Goal: Task Accomplishment & Management: Use online tool/utility

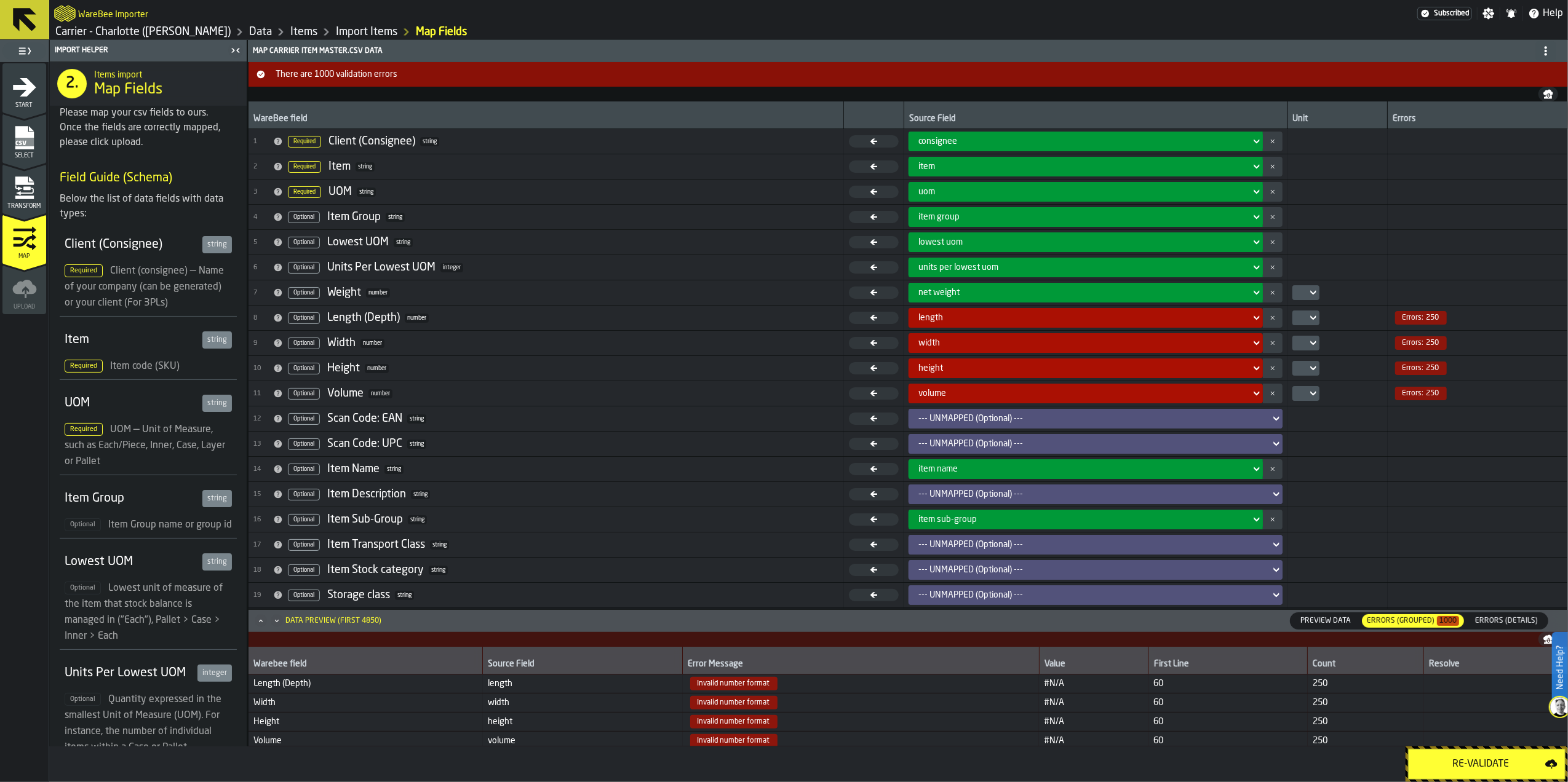
click at [16, 194] on icon "menu Transform" at bounding box center [24, 188] width 24 height 24
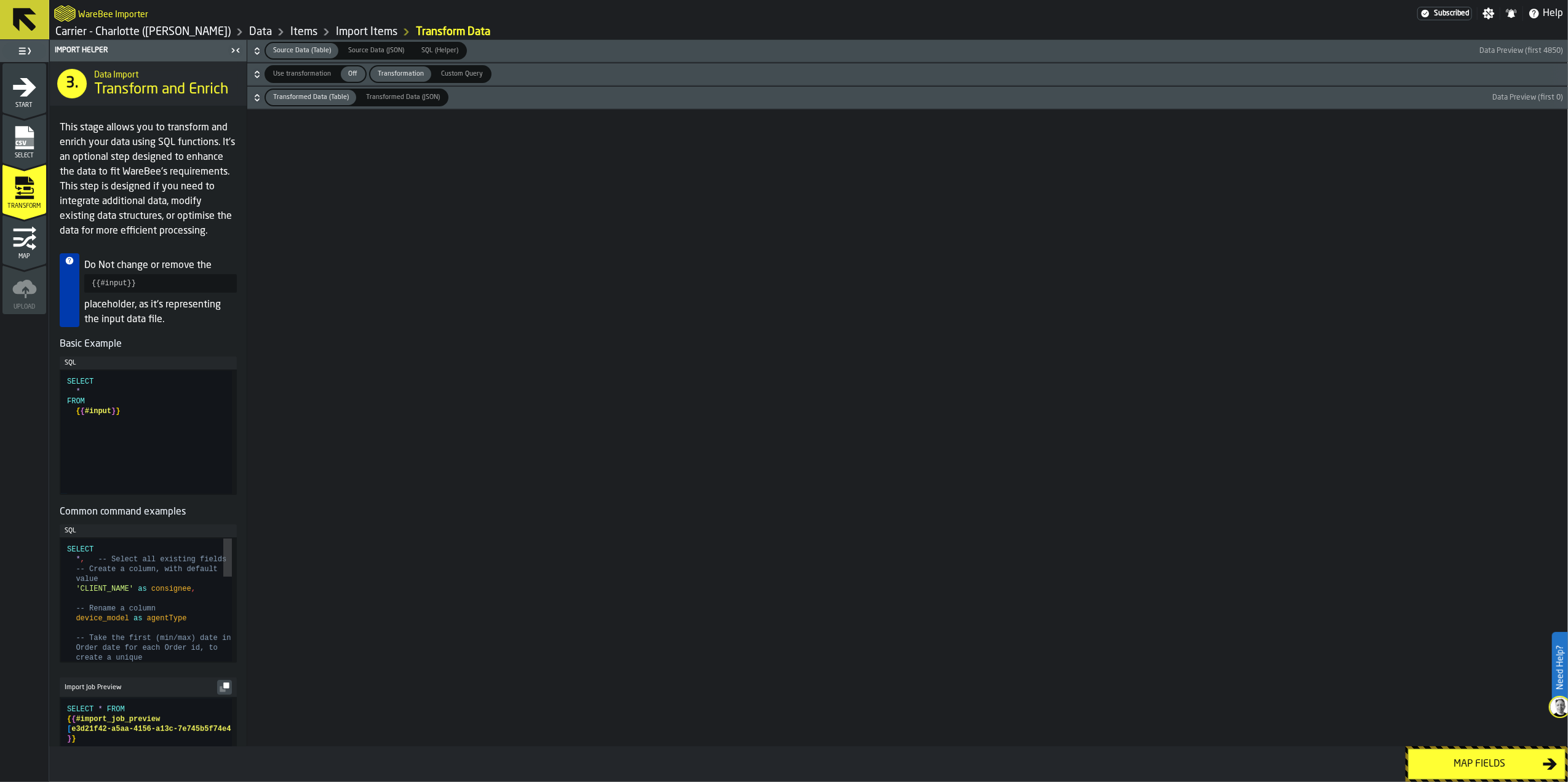
click at [16, 161] on icon "menu Select" at bounding box center [24, 164] width 44 height 12
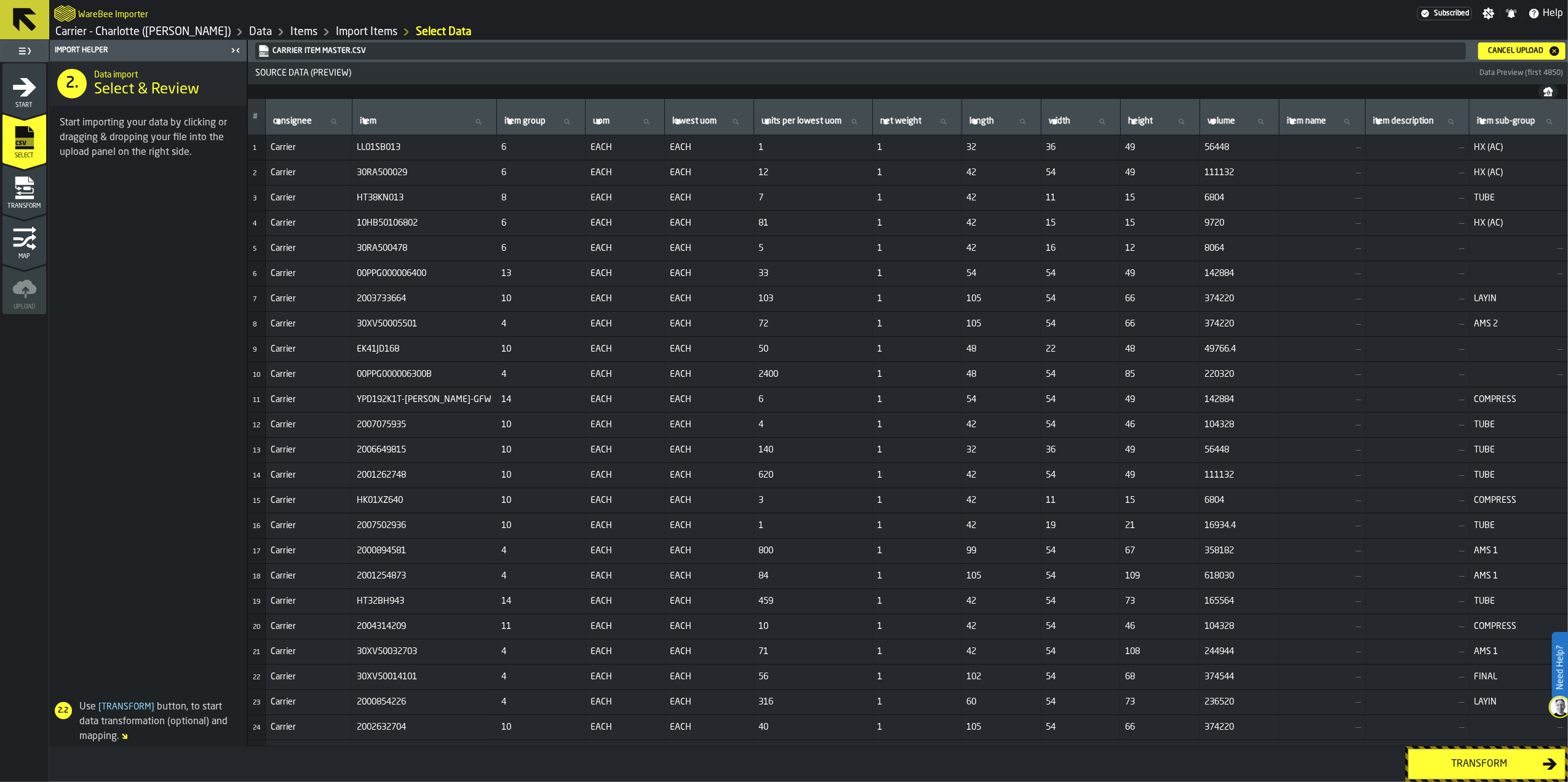
click at [1505, 45] on div "Cancel Upload" at bounding box center [1522, 51] width 78 height 13
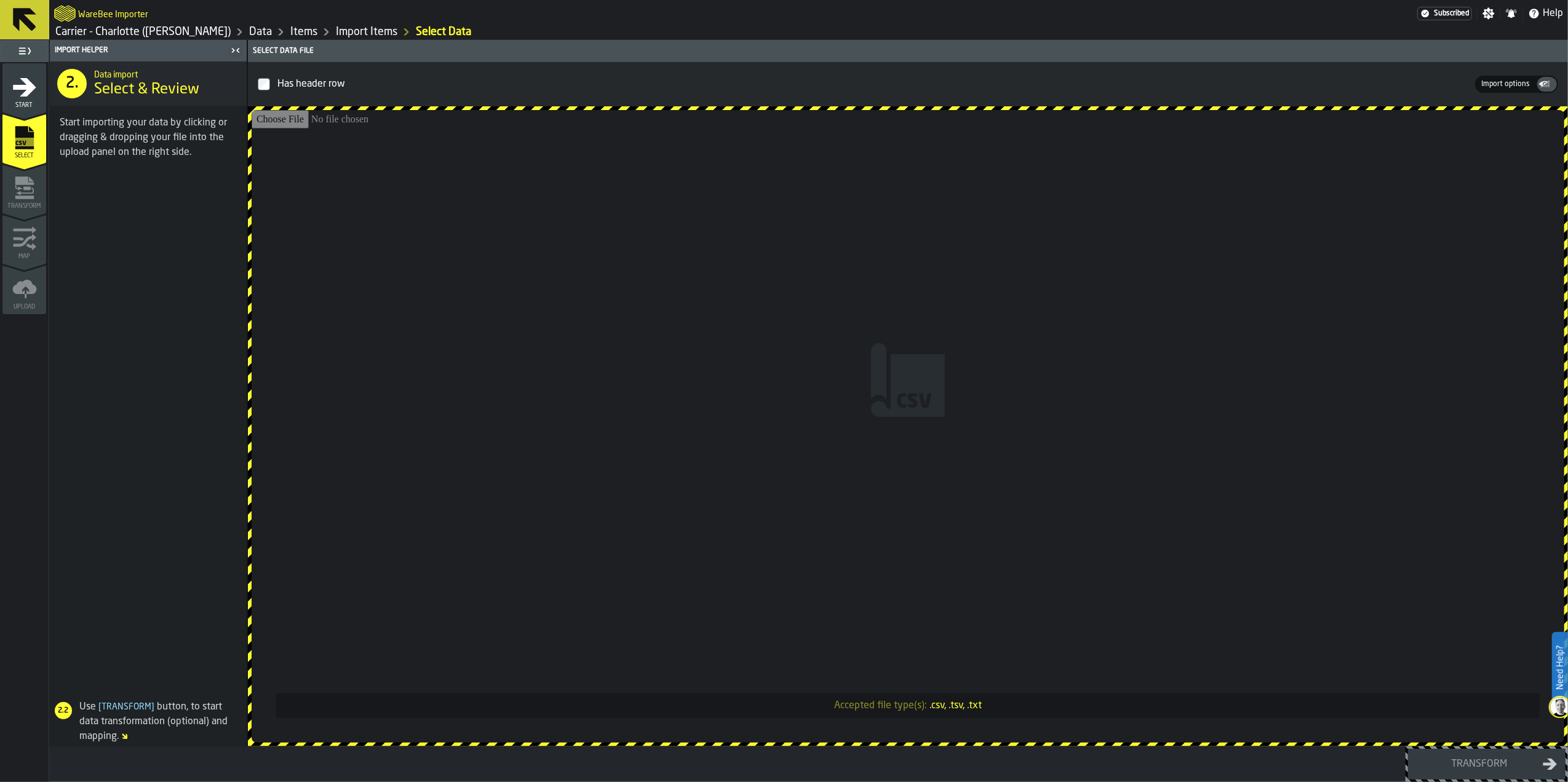
click at [902, 403] on input "Accepted file type(s): .csv, .tsv, .txt" at bounding box center [908, 426] width 1313 height 633
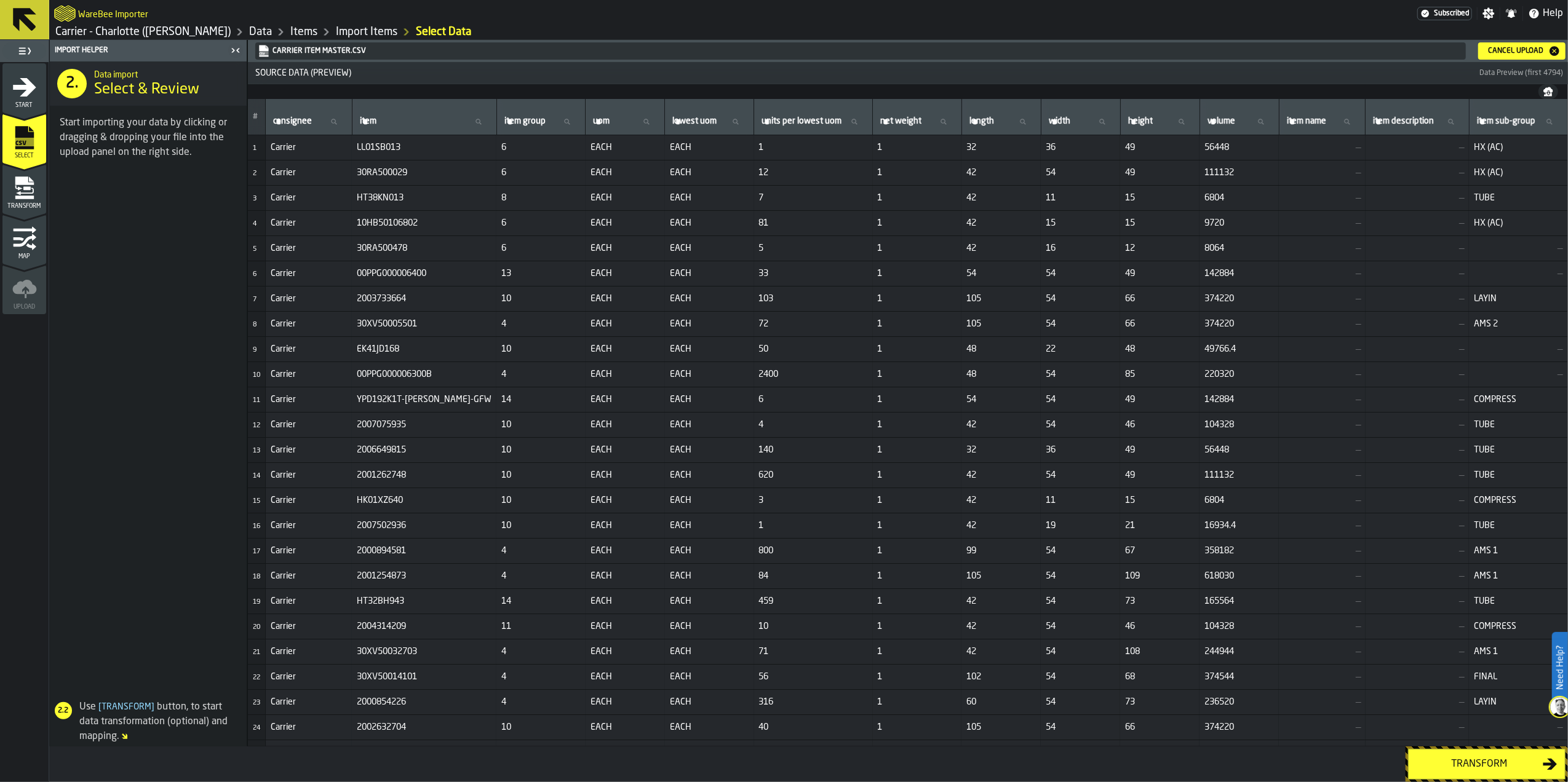
click at [1444, 759] on div "Transform" at bounding box center [1480, 764] width 127 height 15
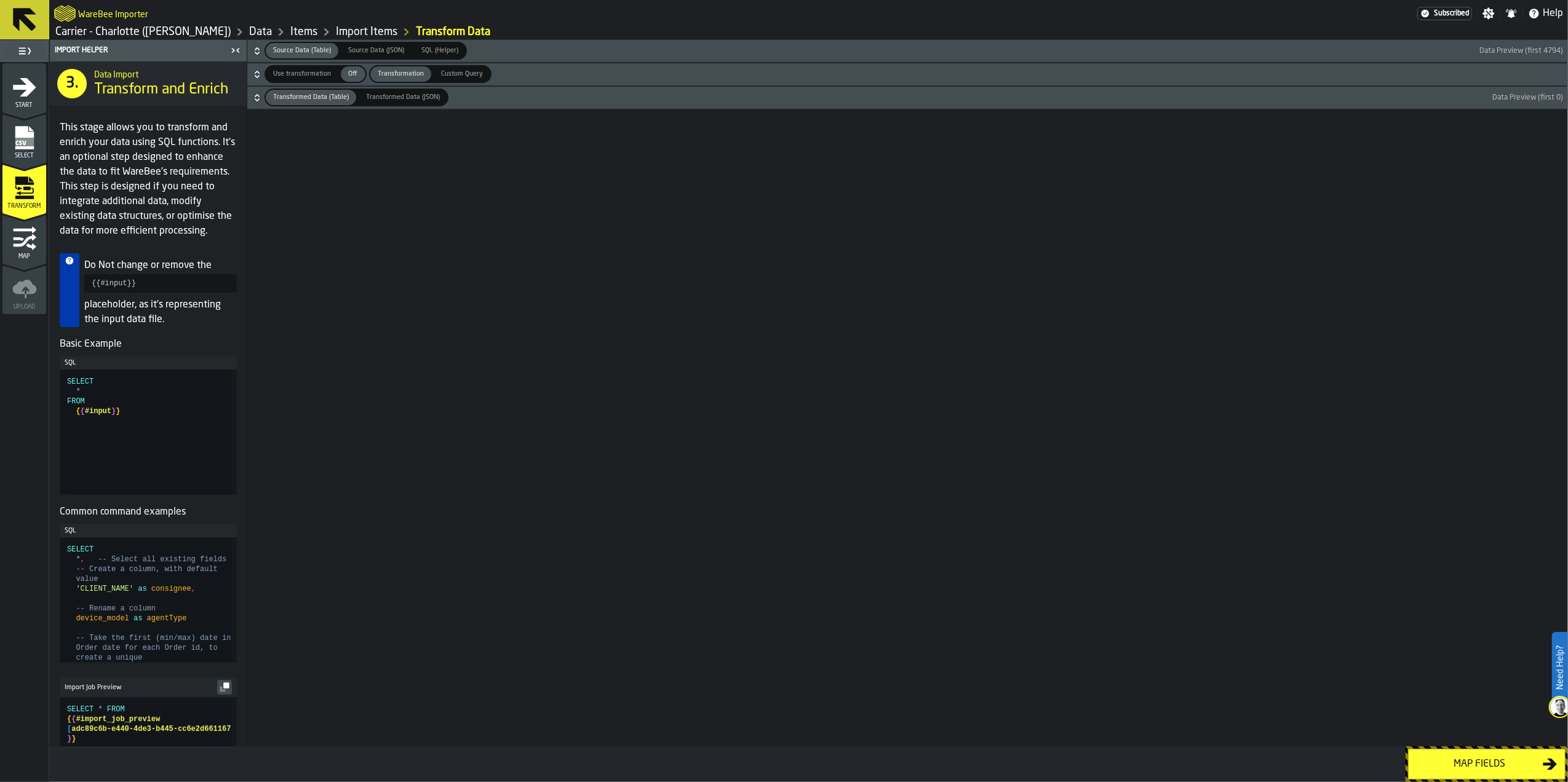
click at [1455, 751] on button "Map fields" at bounding box center [1486, 764] width 157 height 31
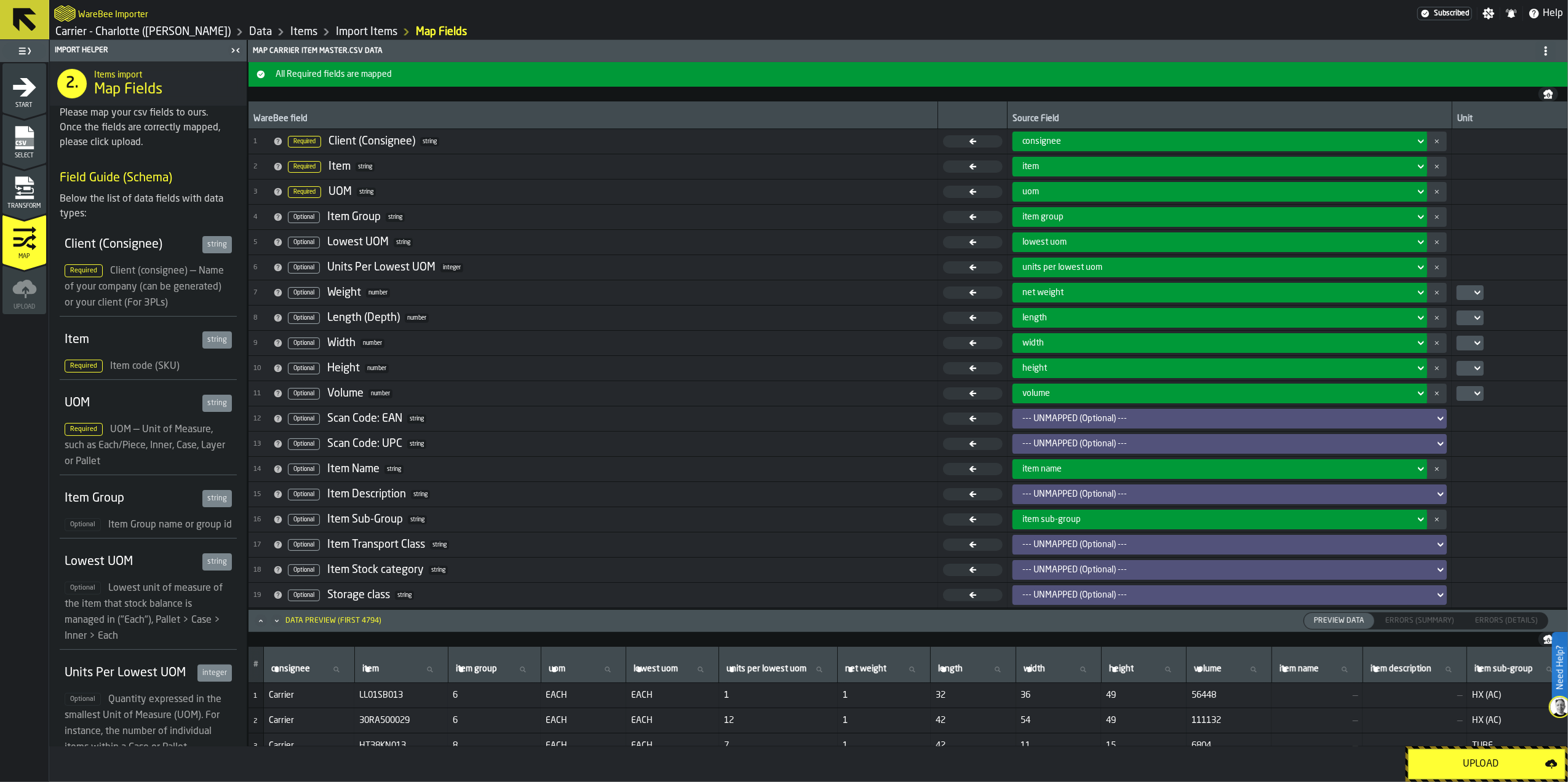
scroll to position [80, 0]
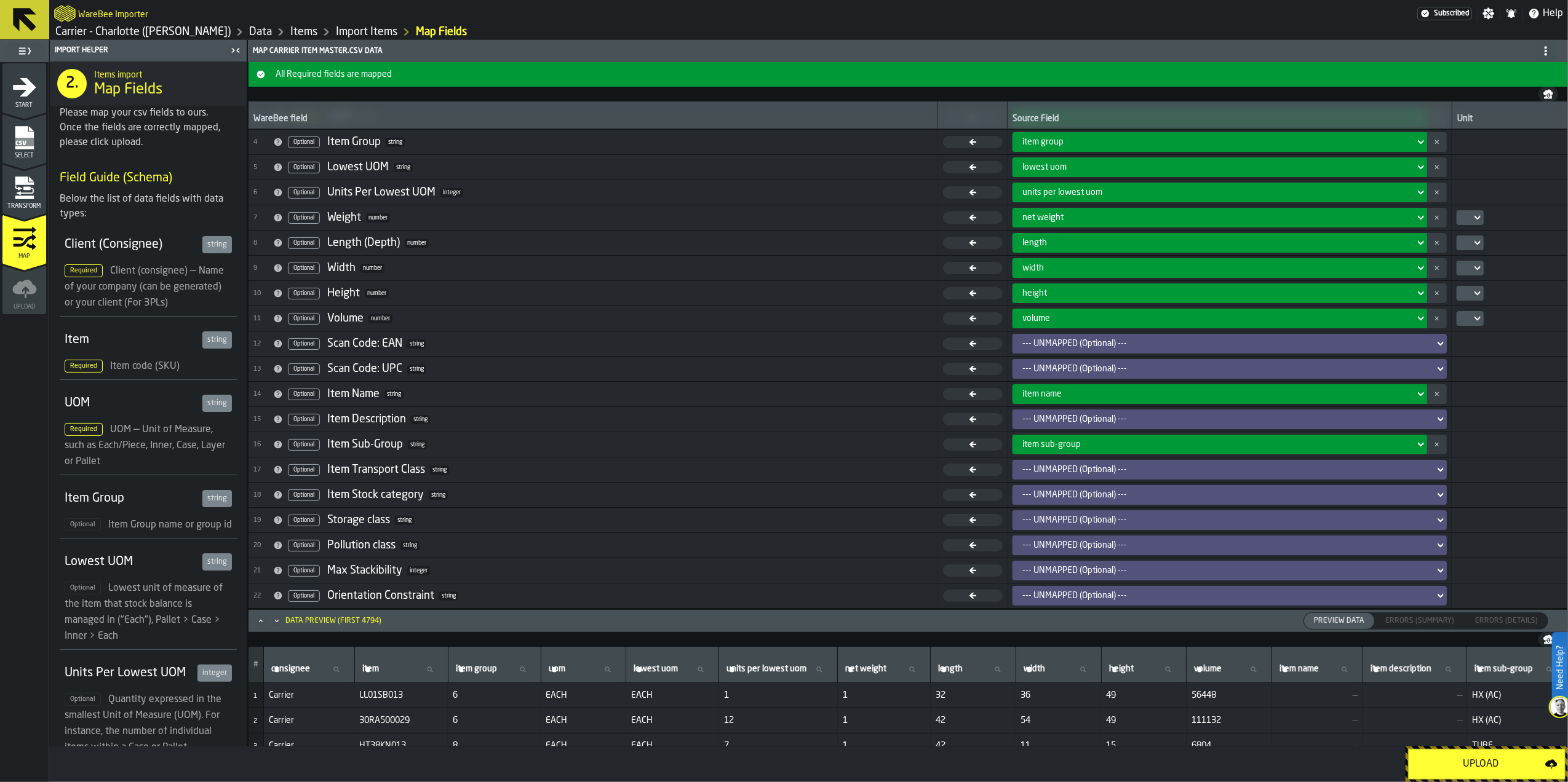
click at [1439, 763] on div "Upload" at bounding box center [1481, 764] width 129 height 15
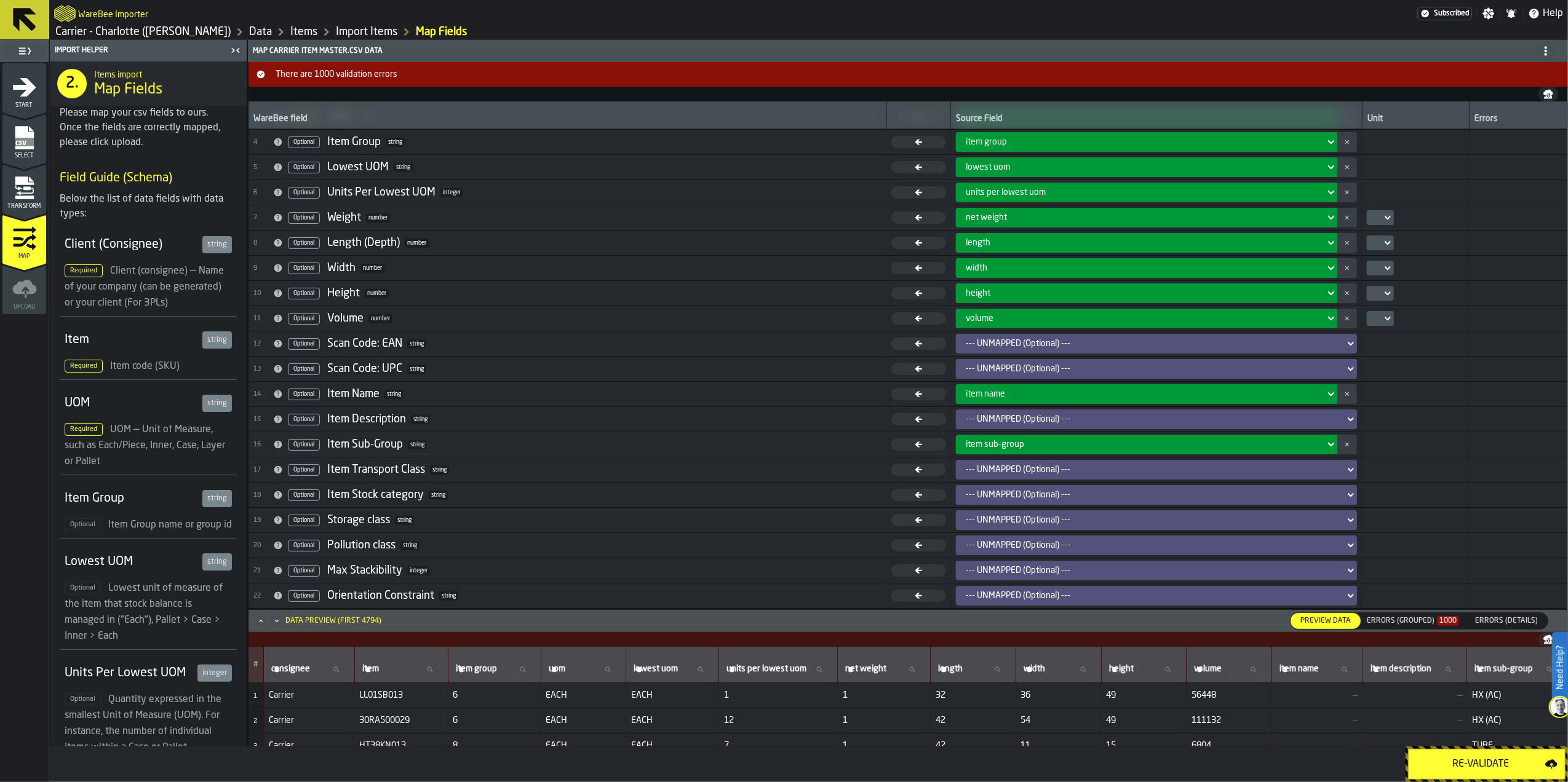
click at [1413, 616] on div "Errors (Grouped) 1000" at bounding box center [1412, 621] width 92 height 9
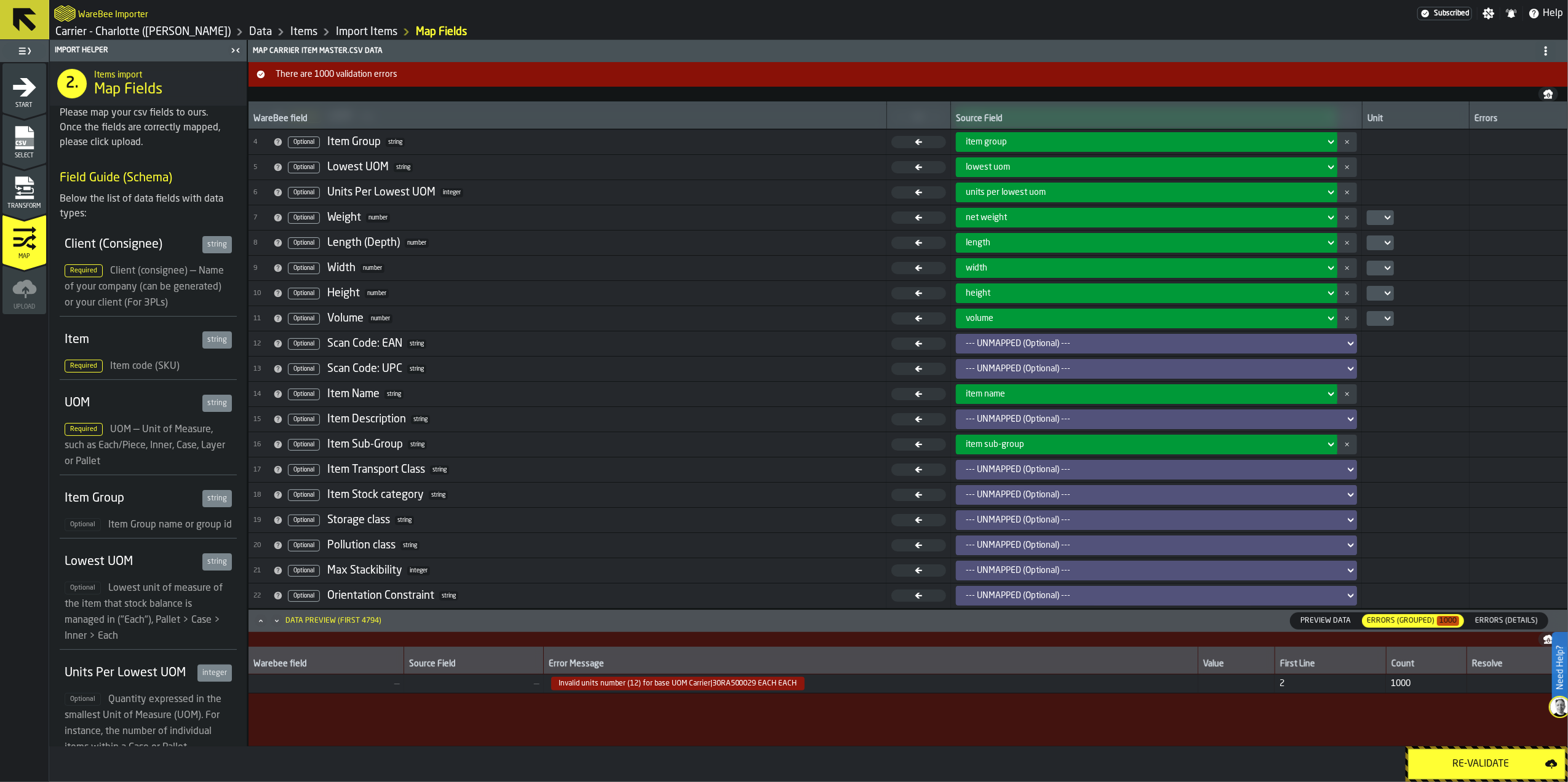
click at [751, 679] on span "Invalid units number (12) for base UOM Carrier|30RA500029 EACH EACH" at bounding box center [678, 684] width 253 height 14
click at [1508, 623] on span "Errors (Details)" at bounding box center [1507, 621] width 73 height 11
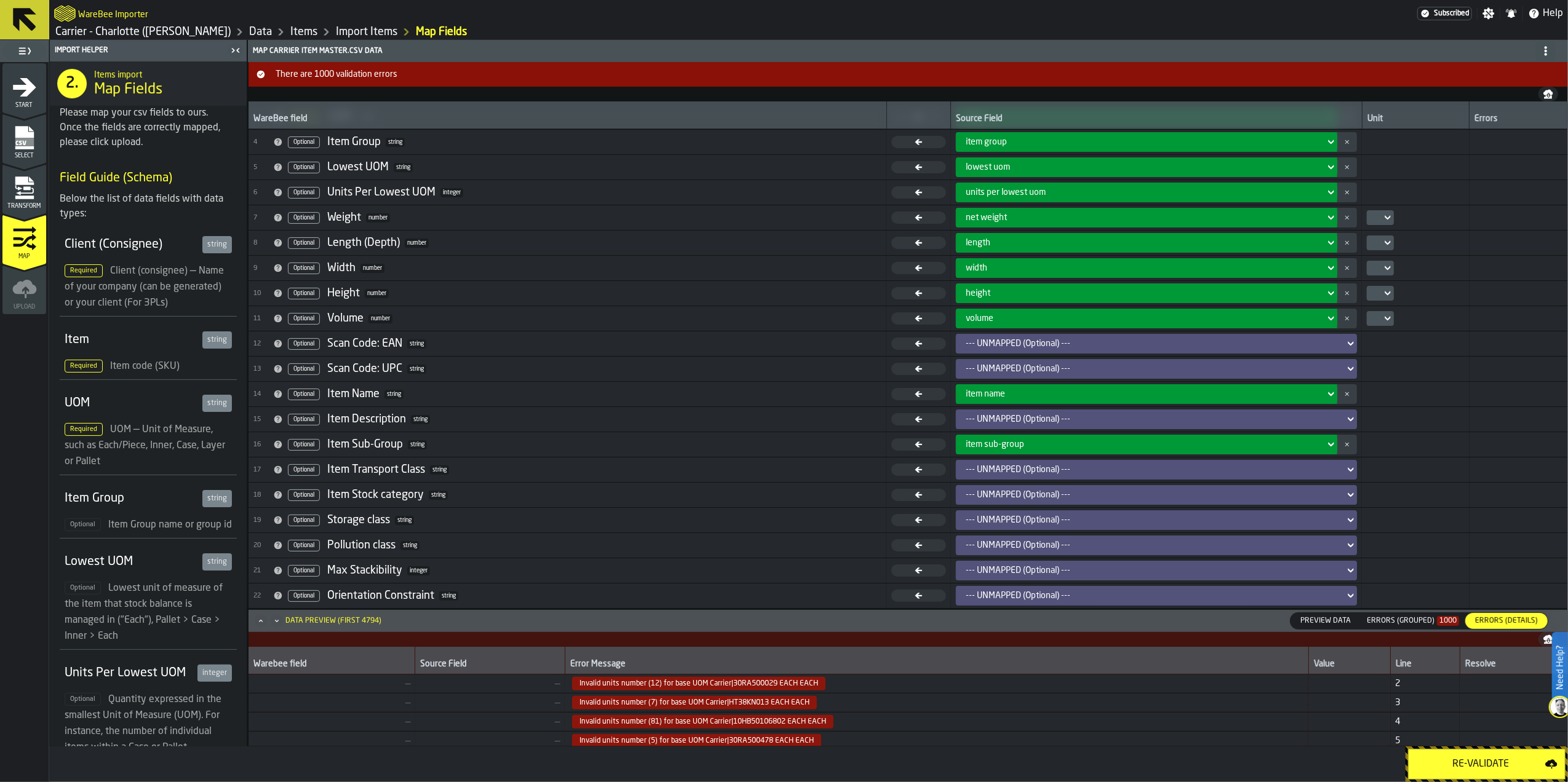
click at [1003, 709] on span "Invalid units number (7) for base UOM Carrier|HT38KN013 EACH EACH" at bounding box center [936, 703] width 733 height 14
click at [727, 684] on span "Invalid units number (12) for base UOM Carrier|30RA500029 EACH EACH" at bounding box center [699, 684] width 253 height 14
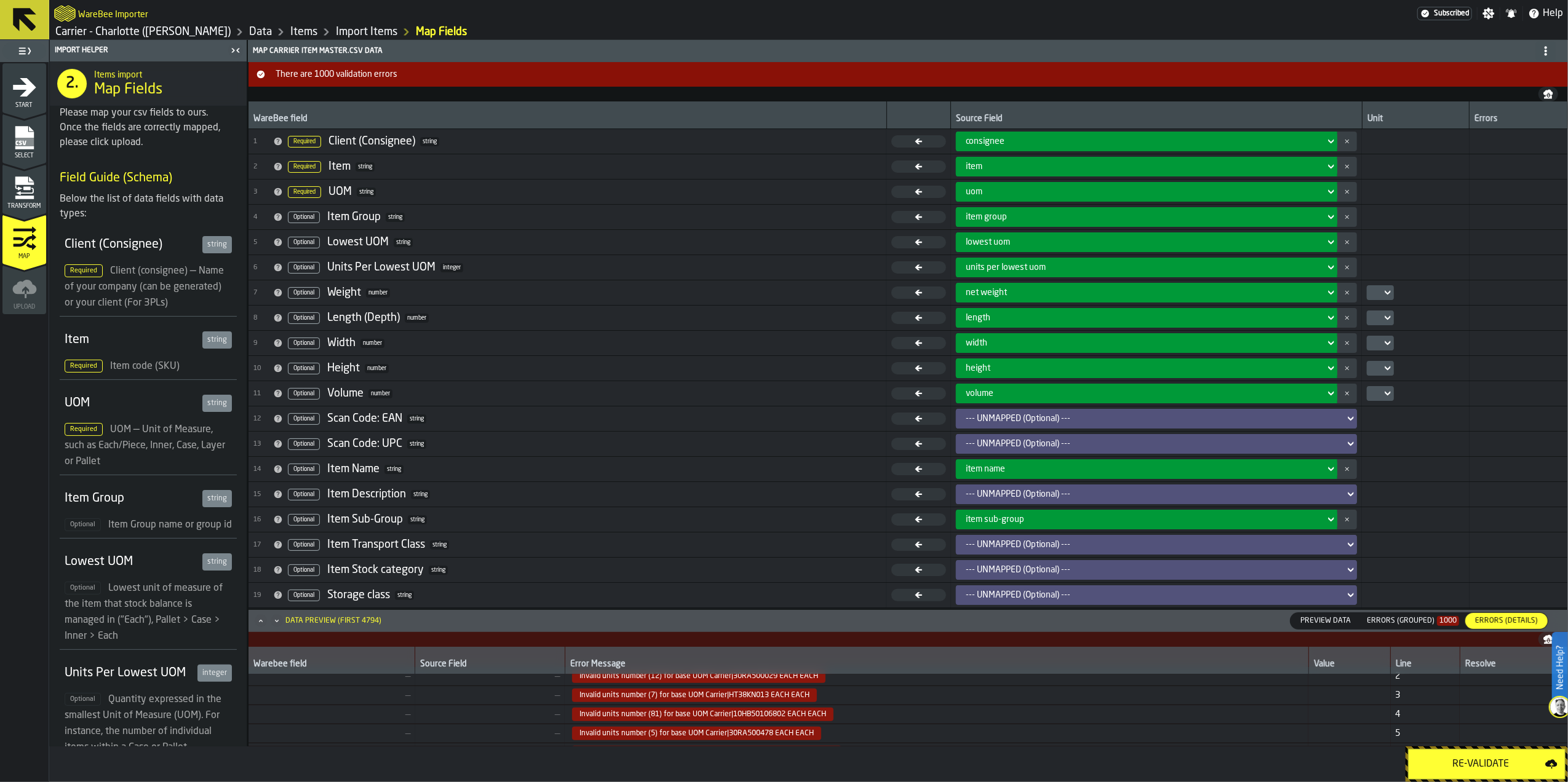
scroll to position [0, 0]
click at [28, 87] on icon "menu Start" at bounding box center [24, 87] width 23 height 18
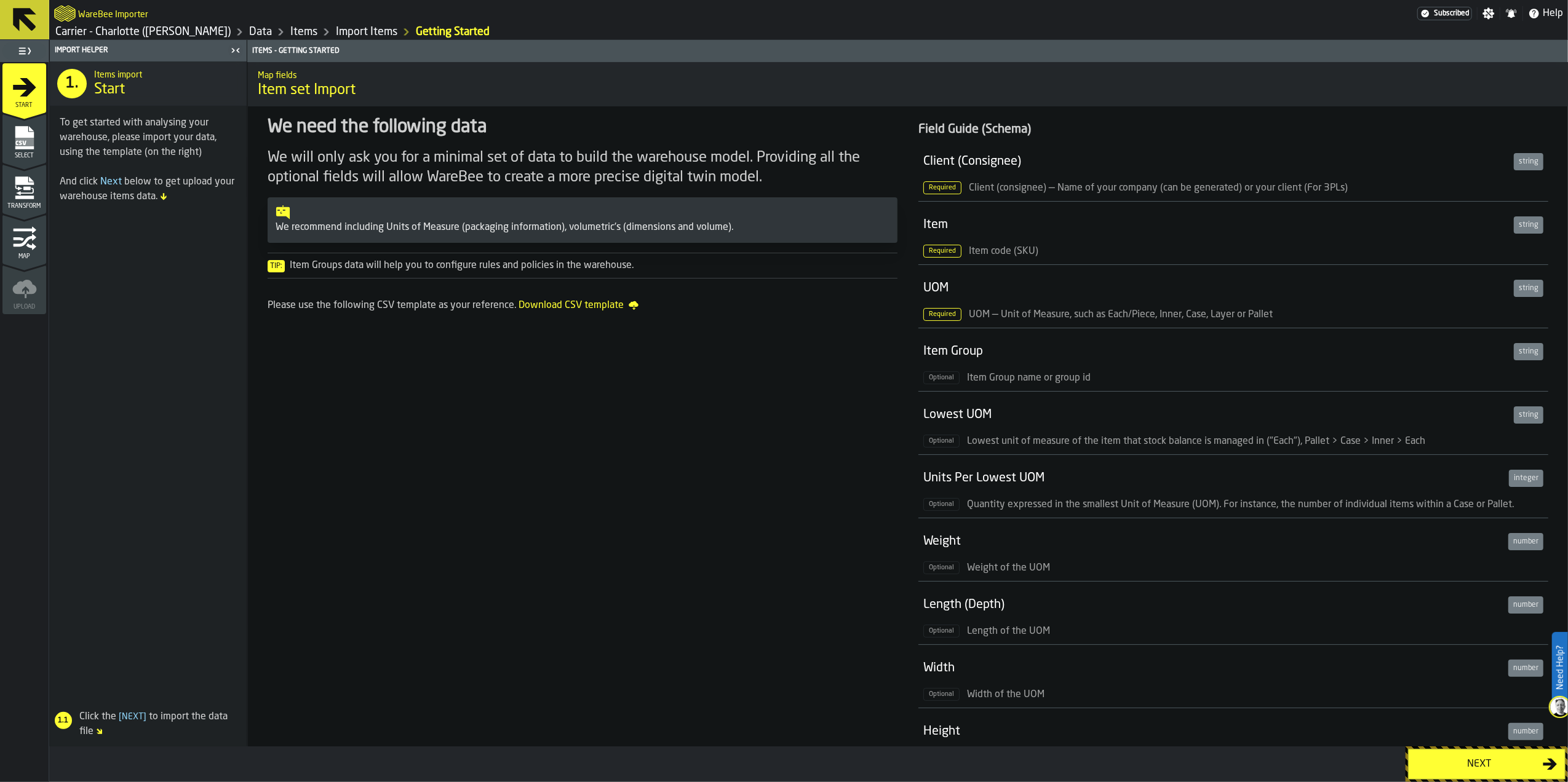
click at [23, 147] on icon "menu Select" at bounding box center [24, 137] width 18 height 23
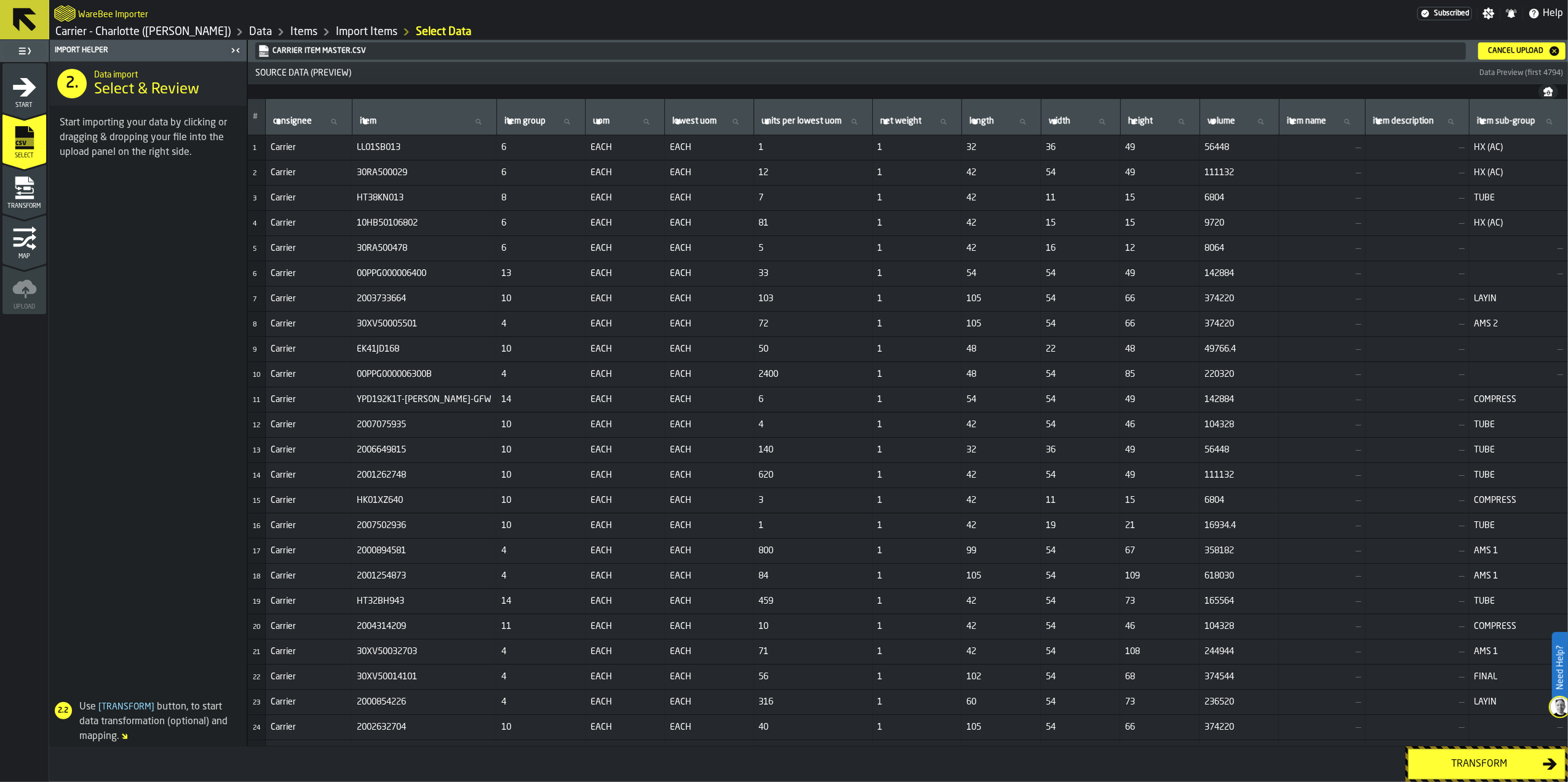
click at [1501, 49] on div "Cancel Upload" at bounding box center [1515, 51] width 65 height 9
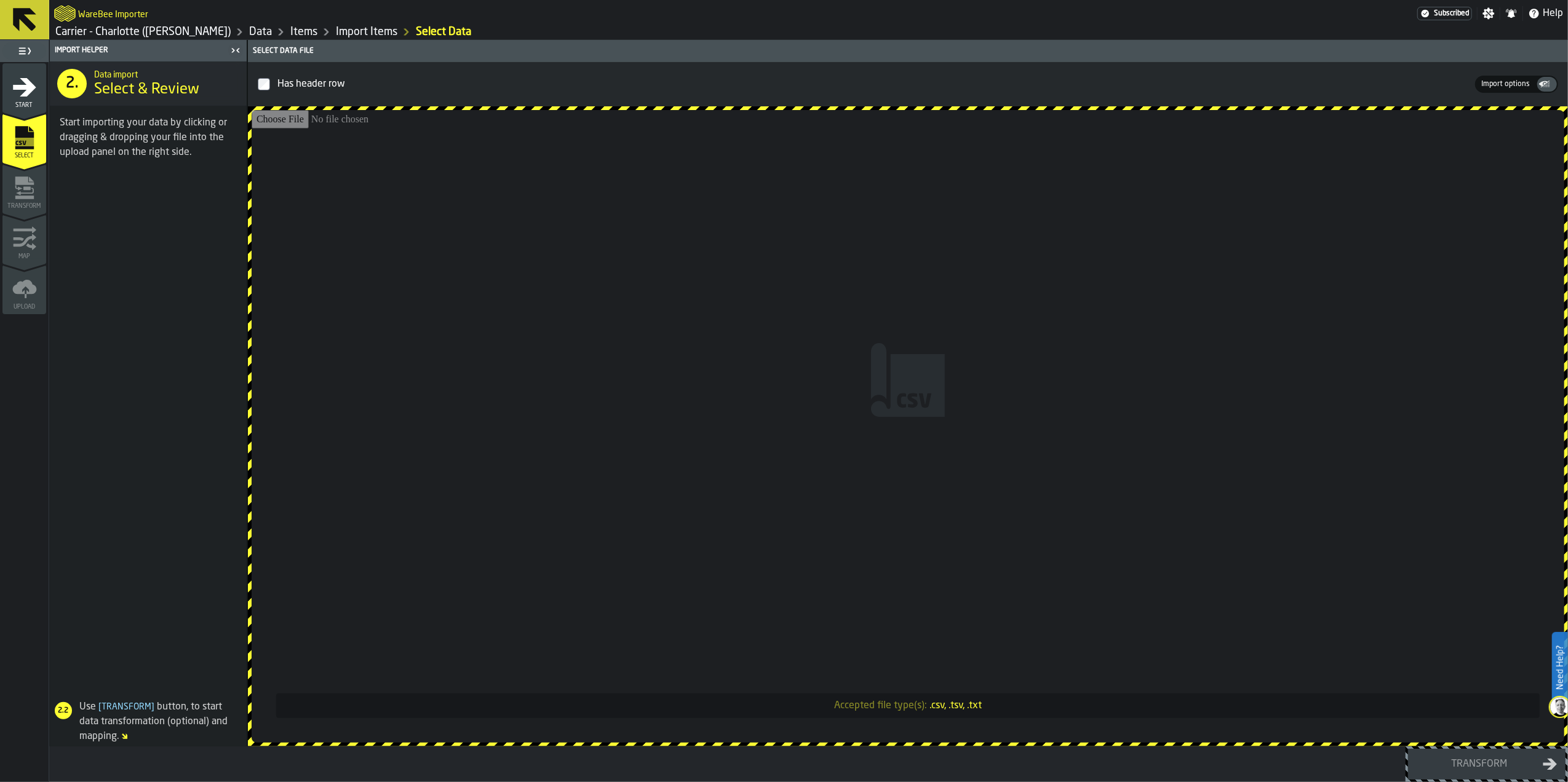
click at [841, 332] on input "Accepted file type(s): .csv, .tsv, .txt" at bounding box center [908, 426] width 1313 height 633
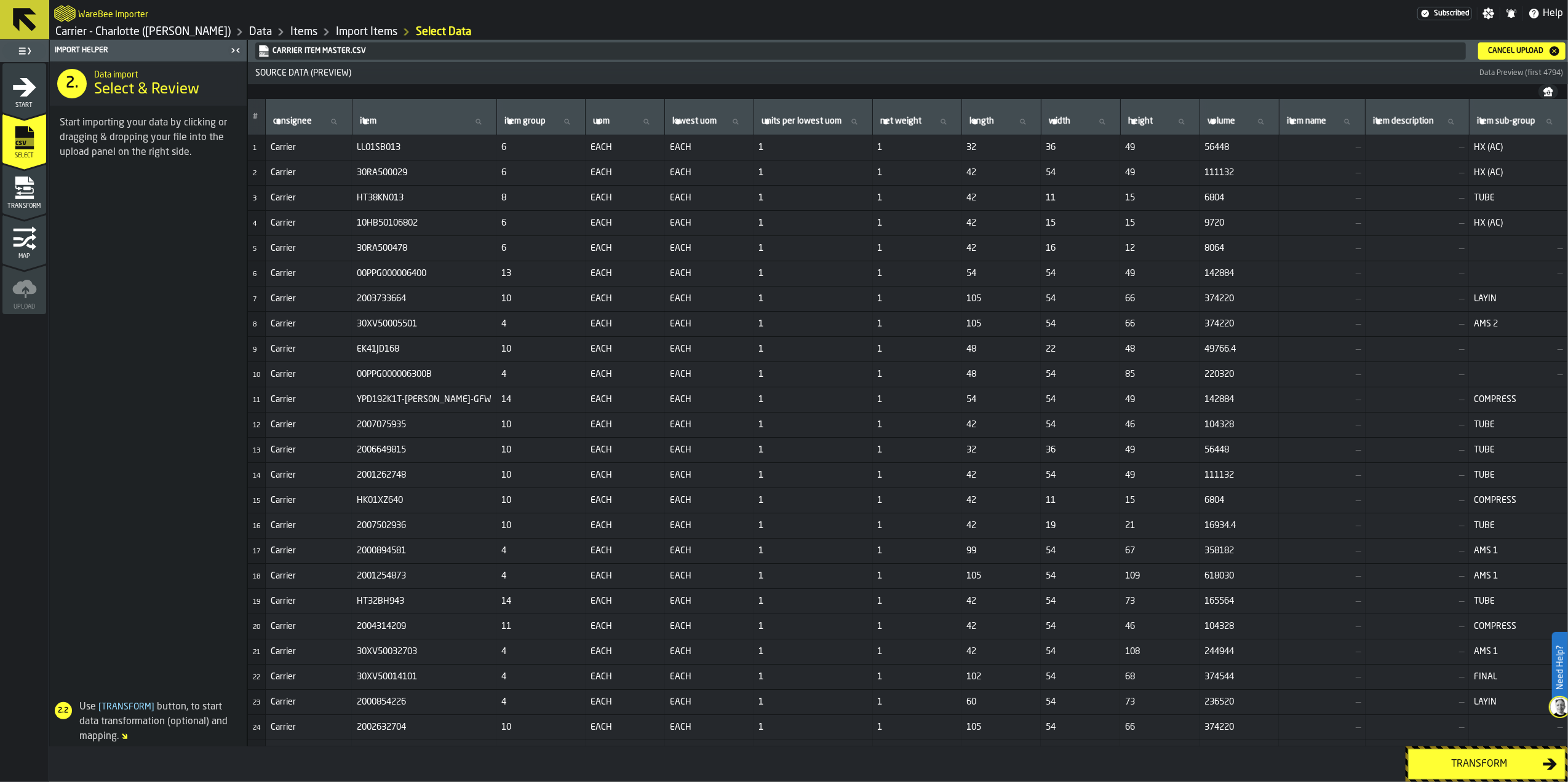
click at [1483, 767] on div "Transform" at bounding box center [1480, 764] width 127 height 15
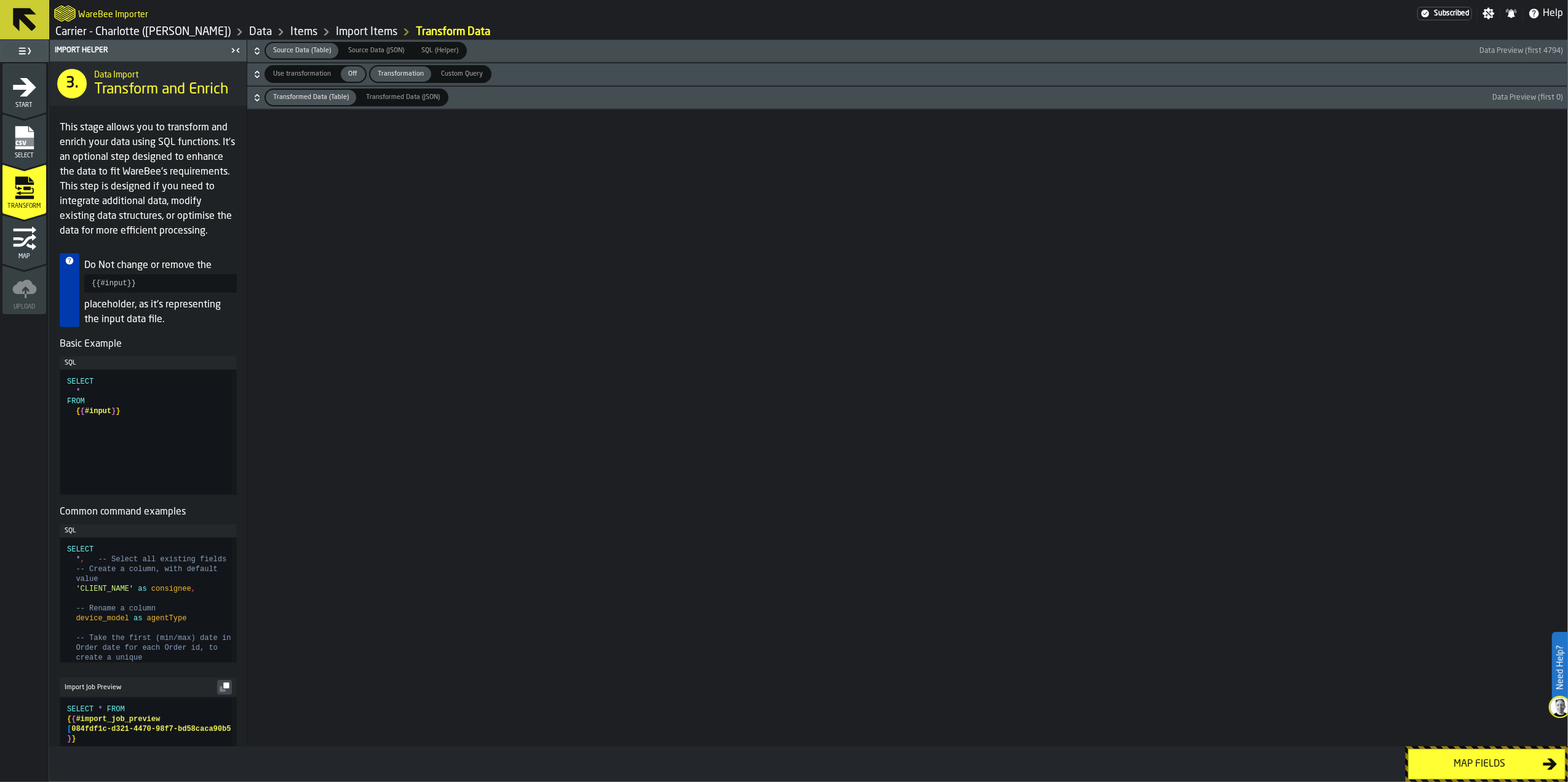
click at [1481, 763] on div "Map fields" at bounding box center [1480, 764] width 127 height 15
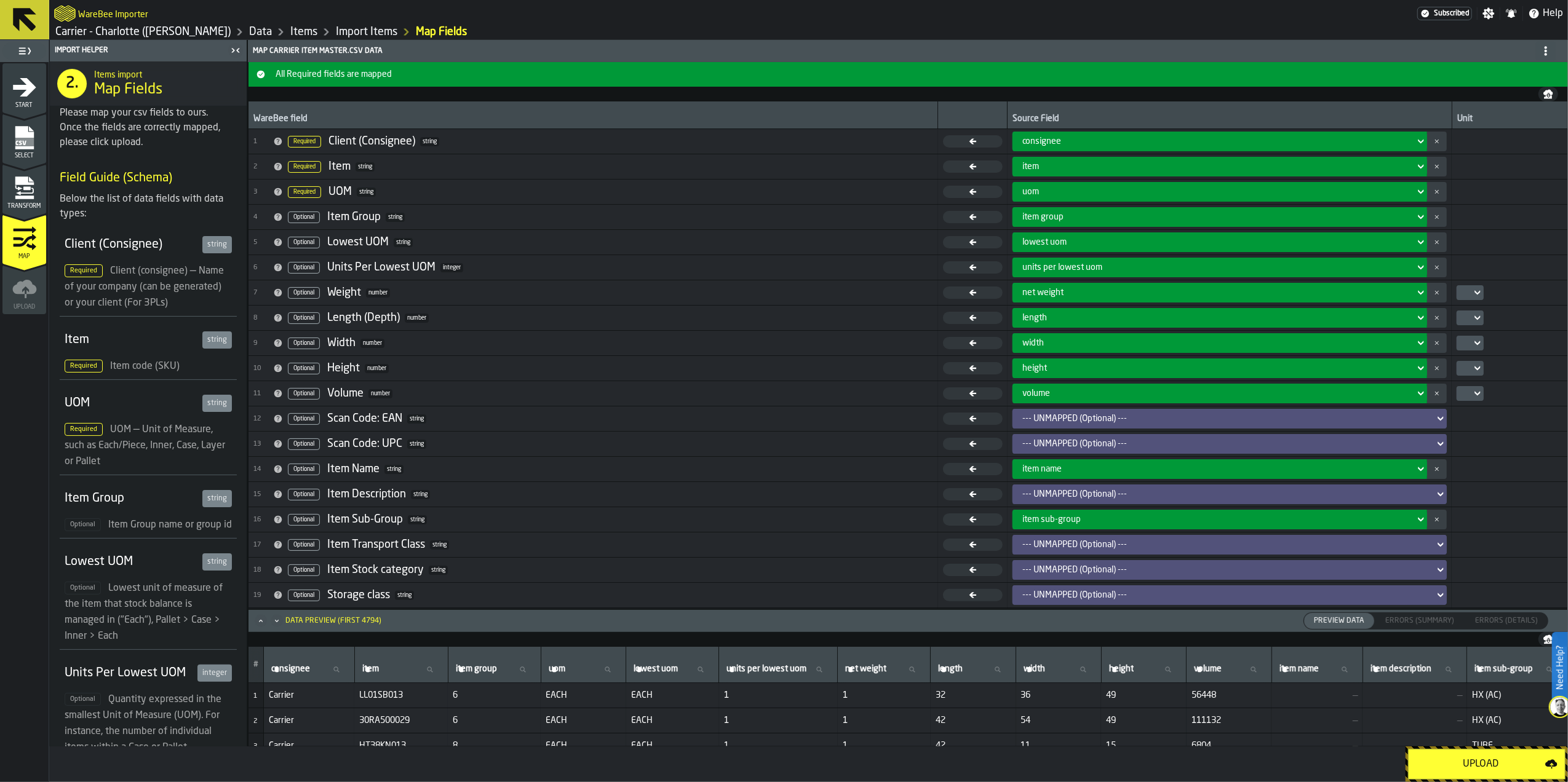
click at [1480, 761] on div "Upload" at bounding box center [1481, 764] width 129 height 15
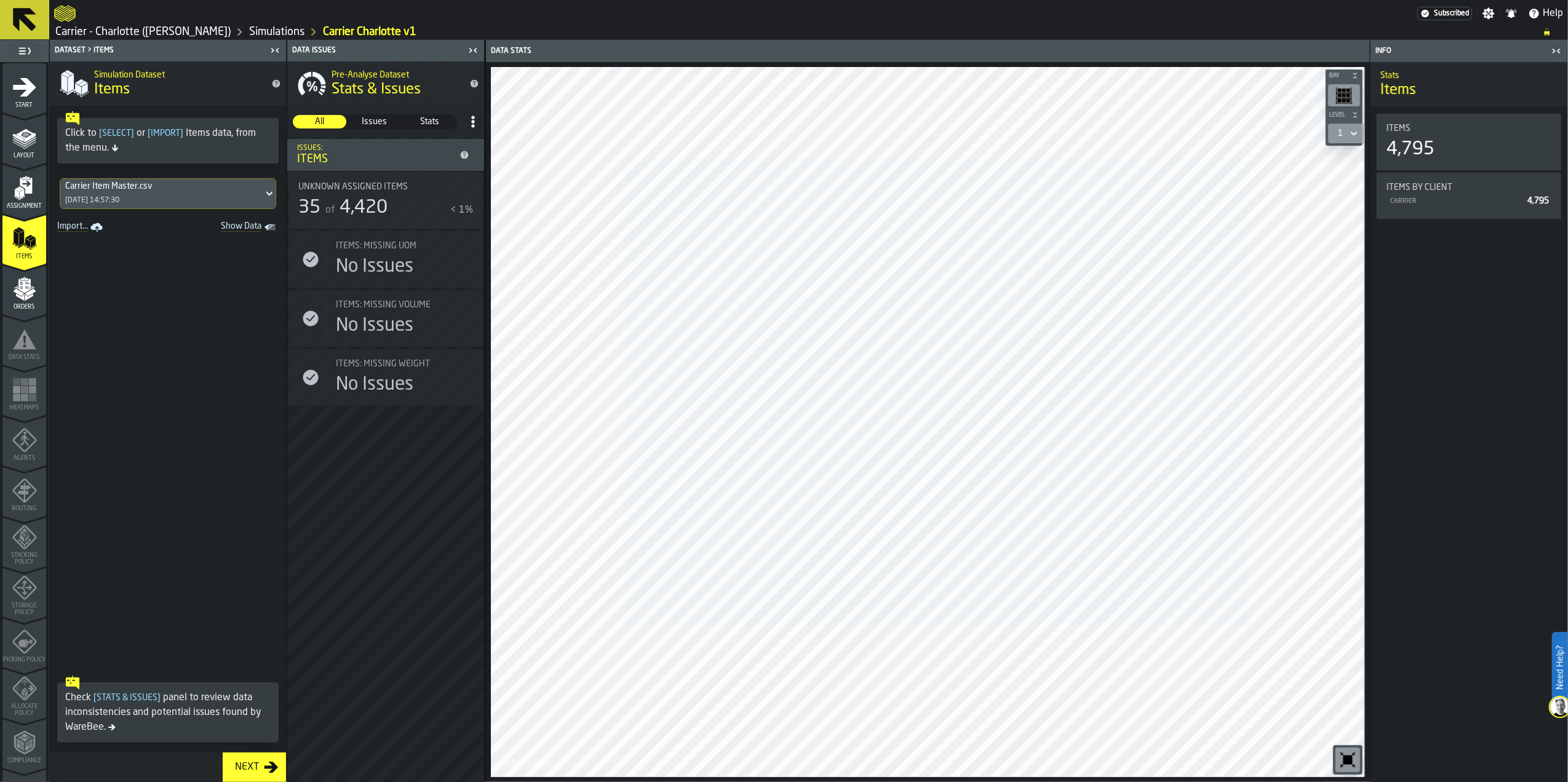
click at [375, 265] on div "No Issues" at bounding box center [375, 267] width 78 height 22
click at [259, 772] on div "Next" at bounding box center [247, 768] width 34 height 15
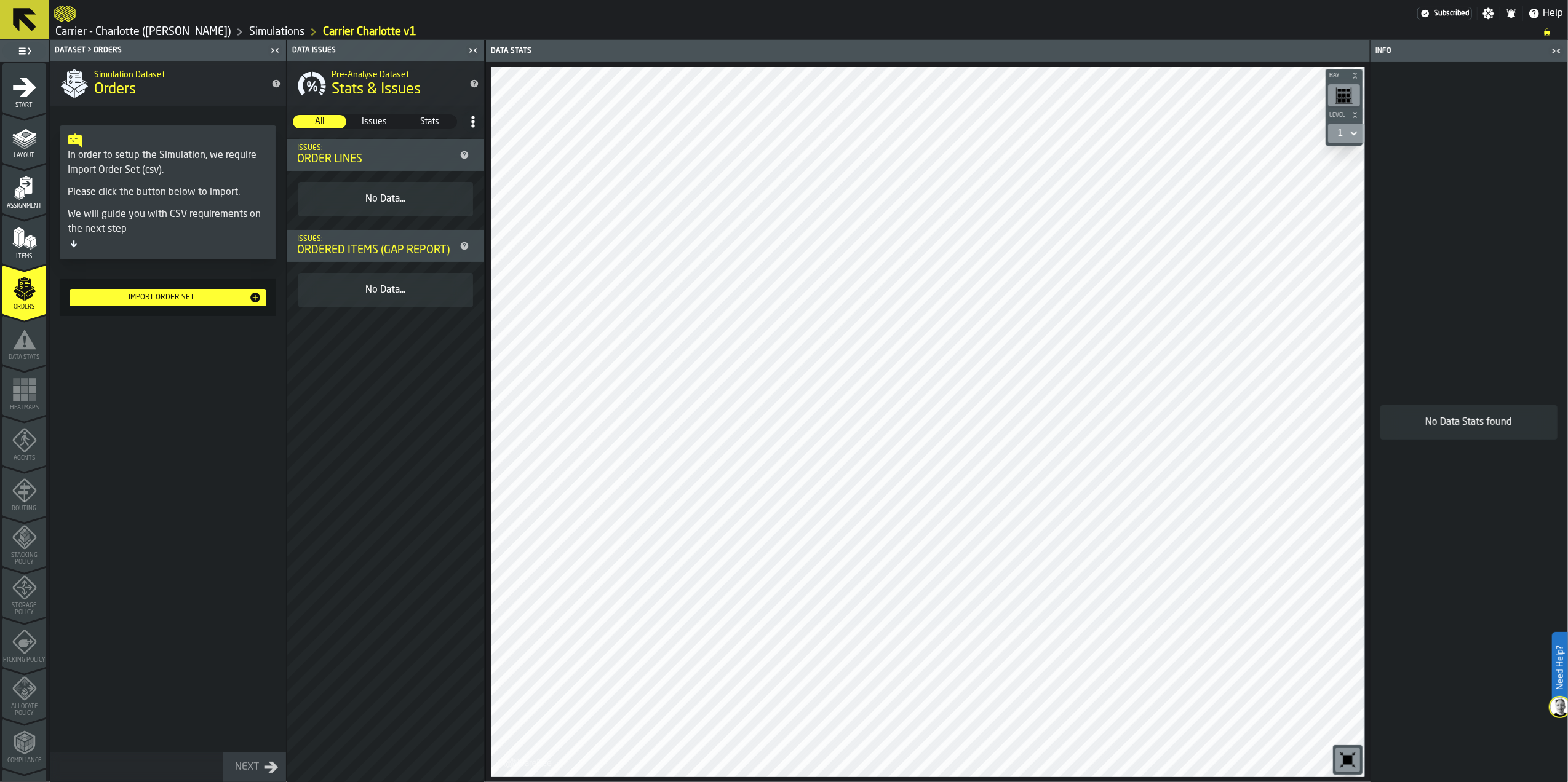
click at [14, 242] on polygon "menu Items" at bounding box center [16, 238] width 5 height 16
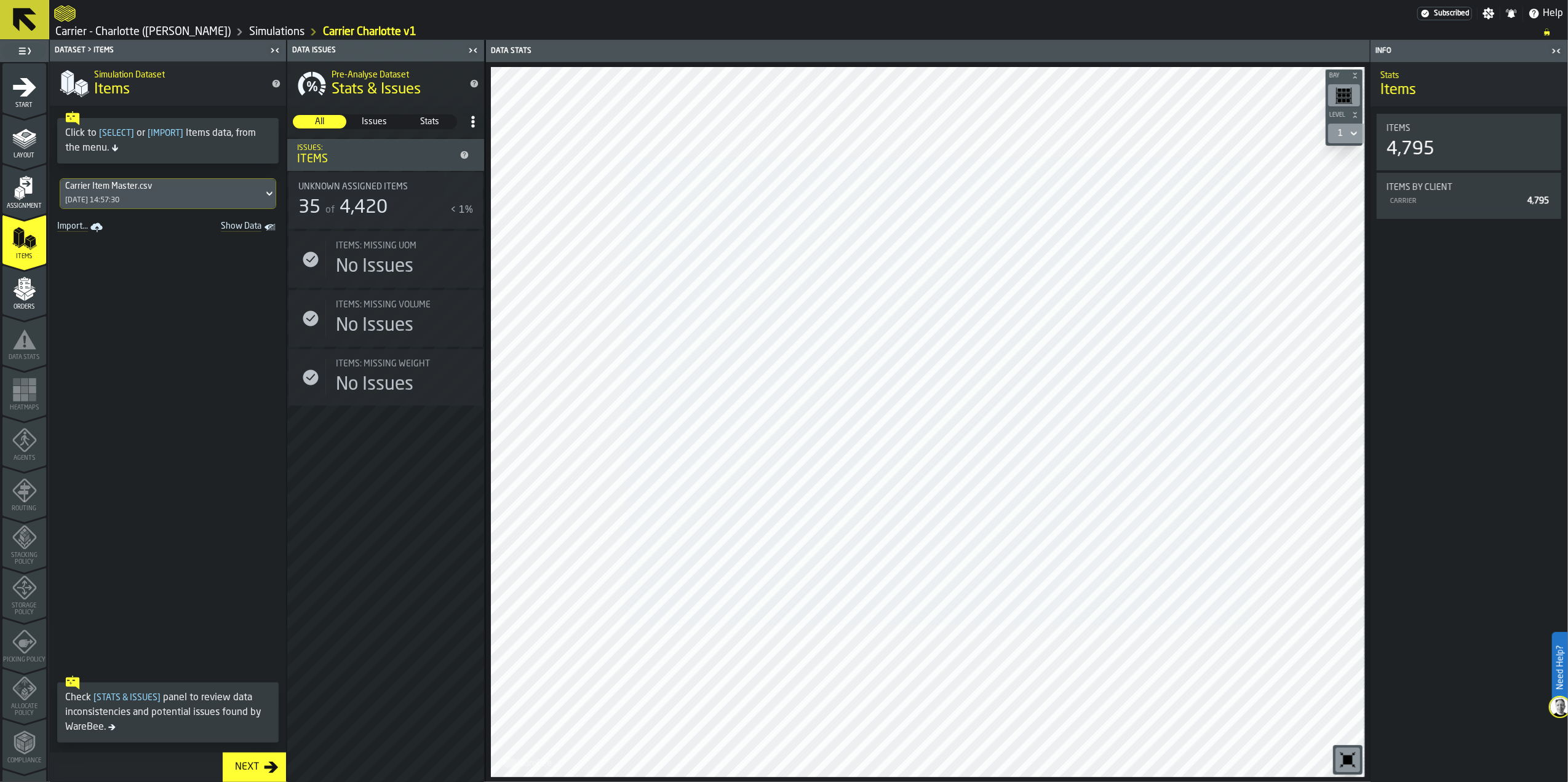
click at [368, 278] on div "No Issues" at bounding box center [375, 267] width 78 height 22
click at [23, 294] on icon "menu Orders" at bounding box center [24, 288] width 24 height 24
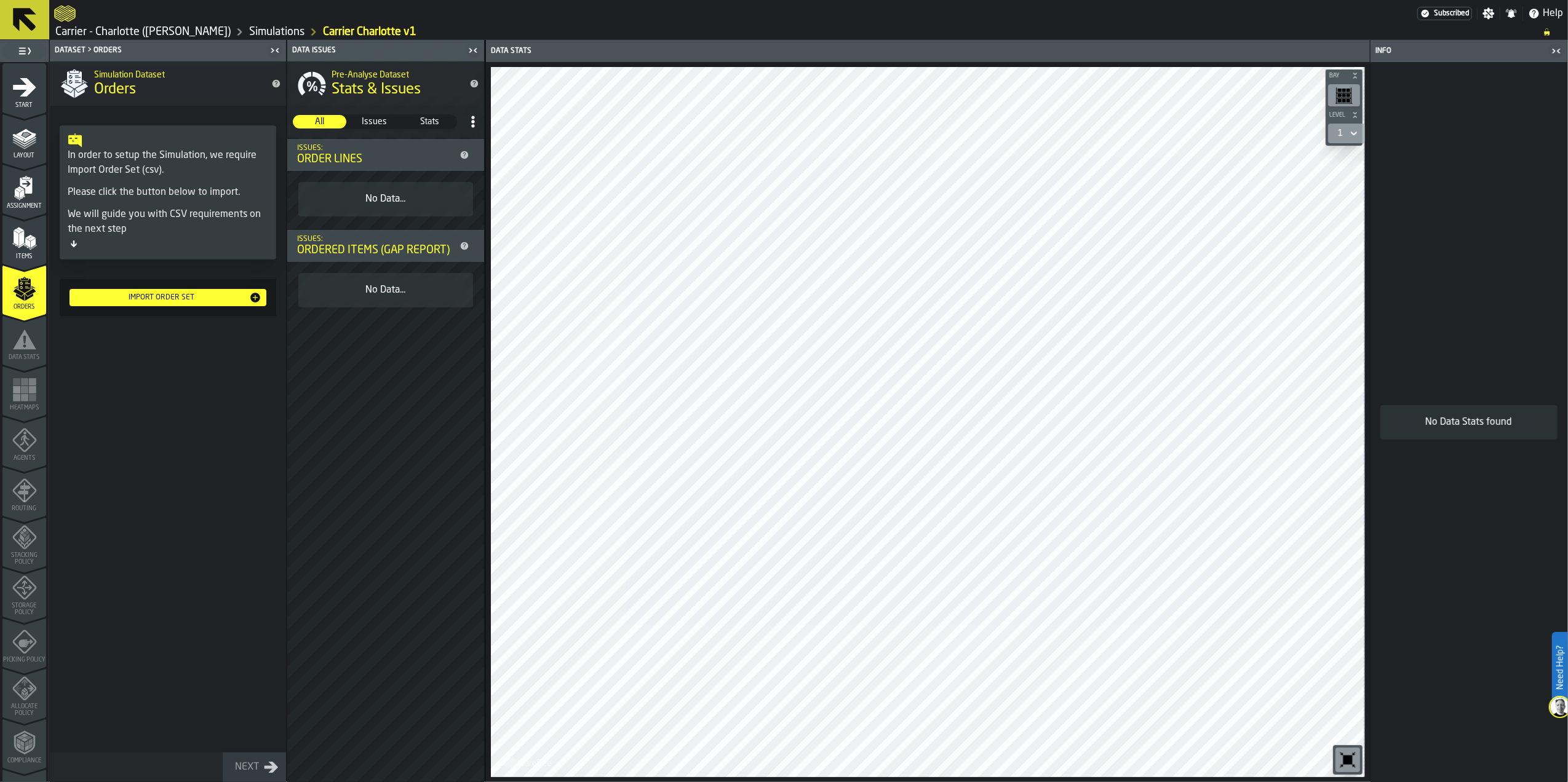
click at [153, 304] on div "Import Order Set" at bounding box center [168, 298] width 187 height 13
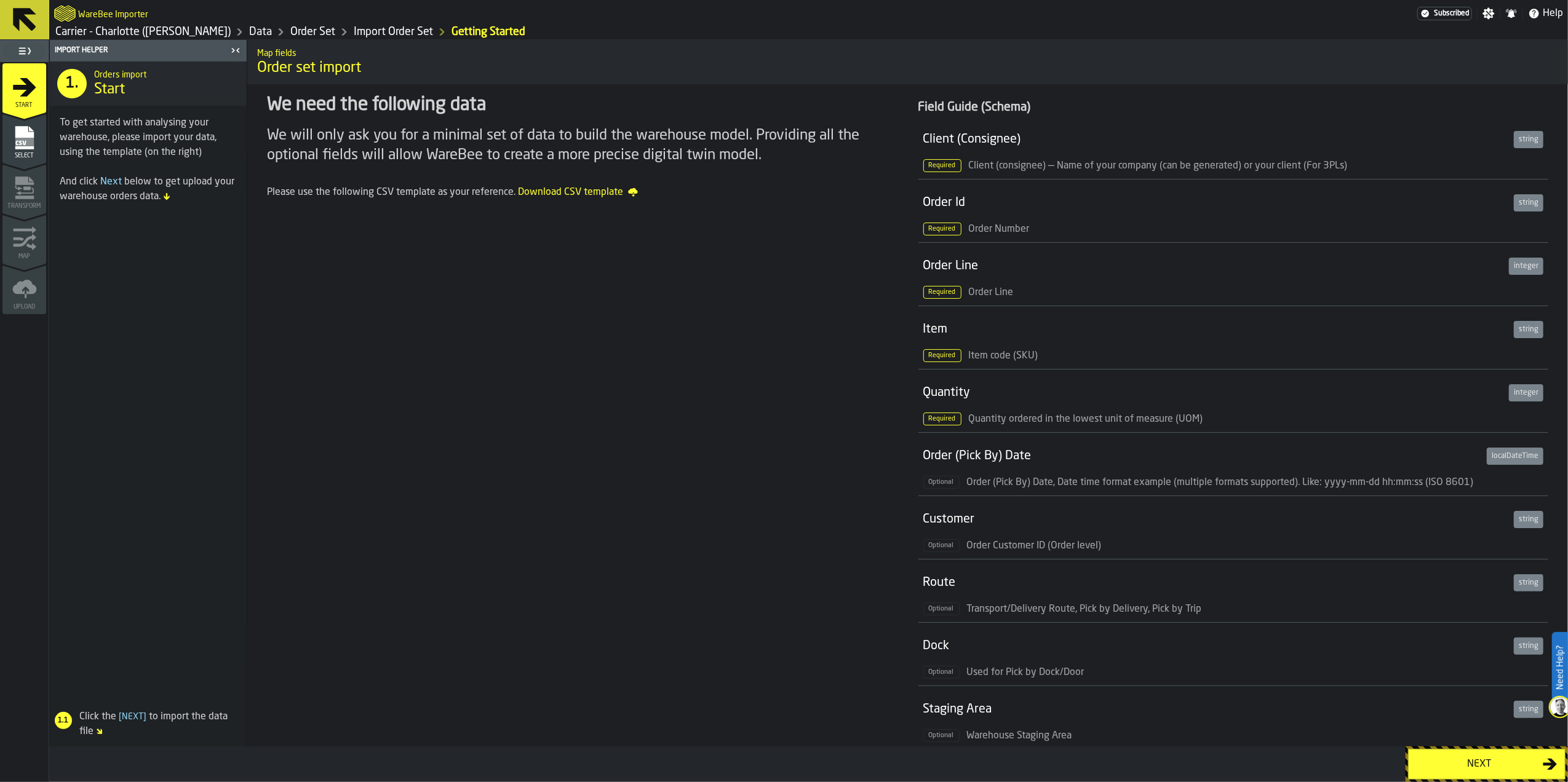
click at [1440, 760] on div "Next" at bounding box center [1480, 764] width 127 height 15
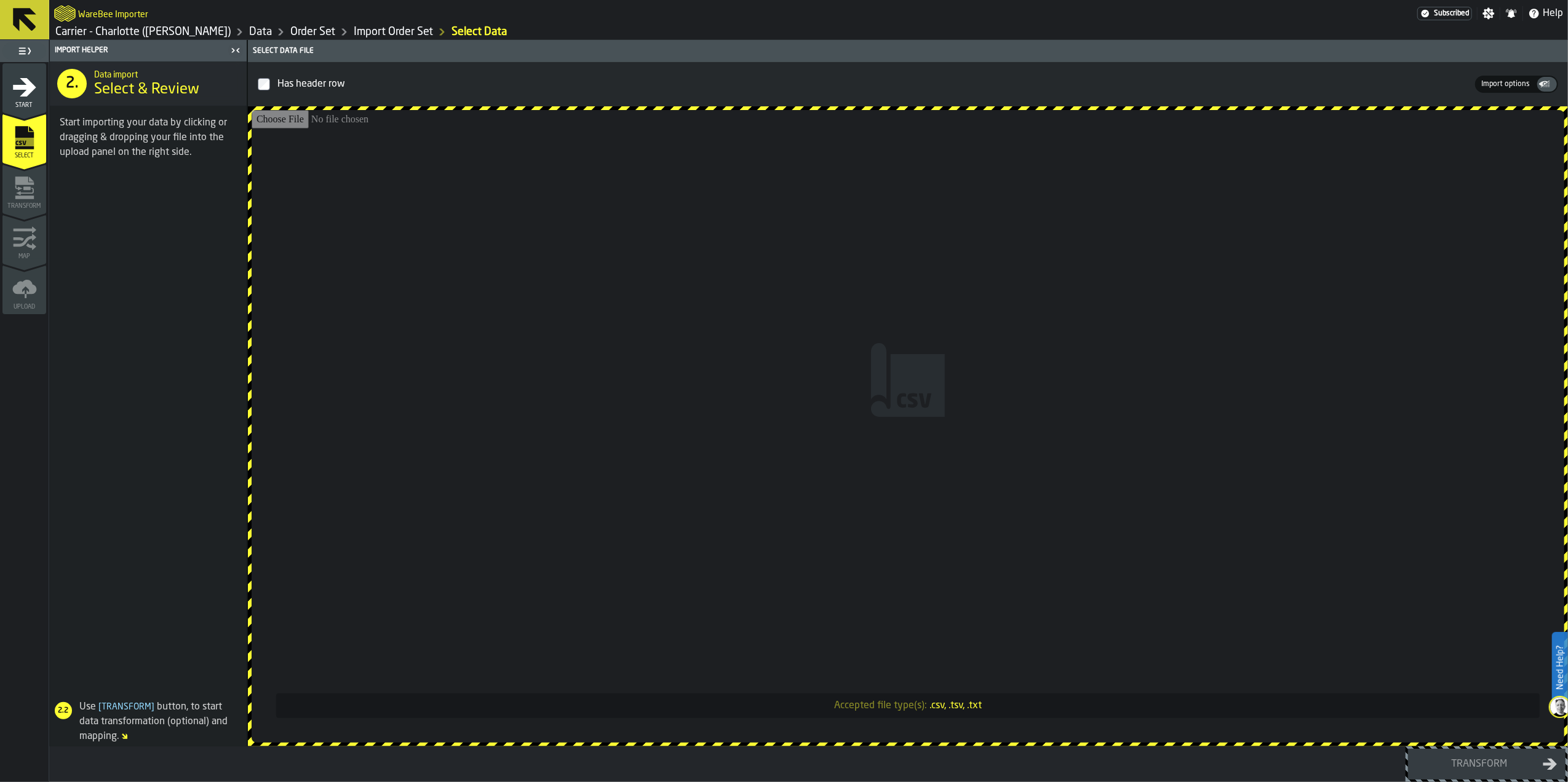
click at [805, 262] on input "Accepted file type(s): .csv, .tsv, .txt" at bounding box center [908, 426] width 1313 height 633
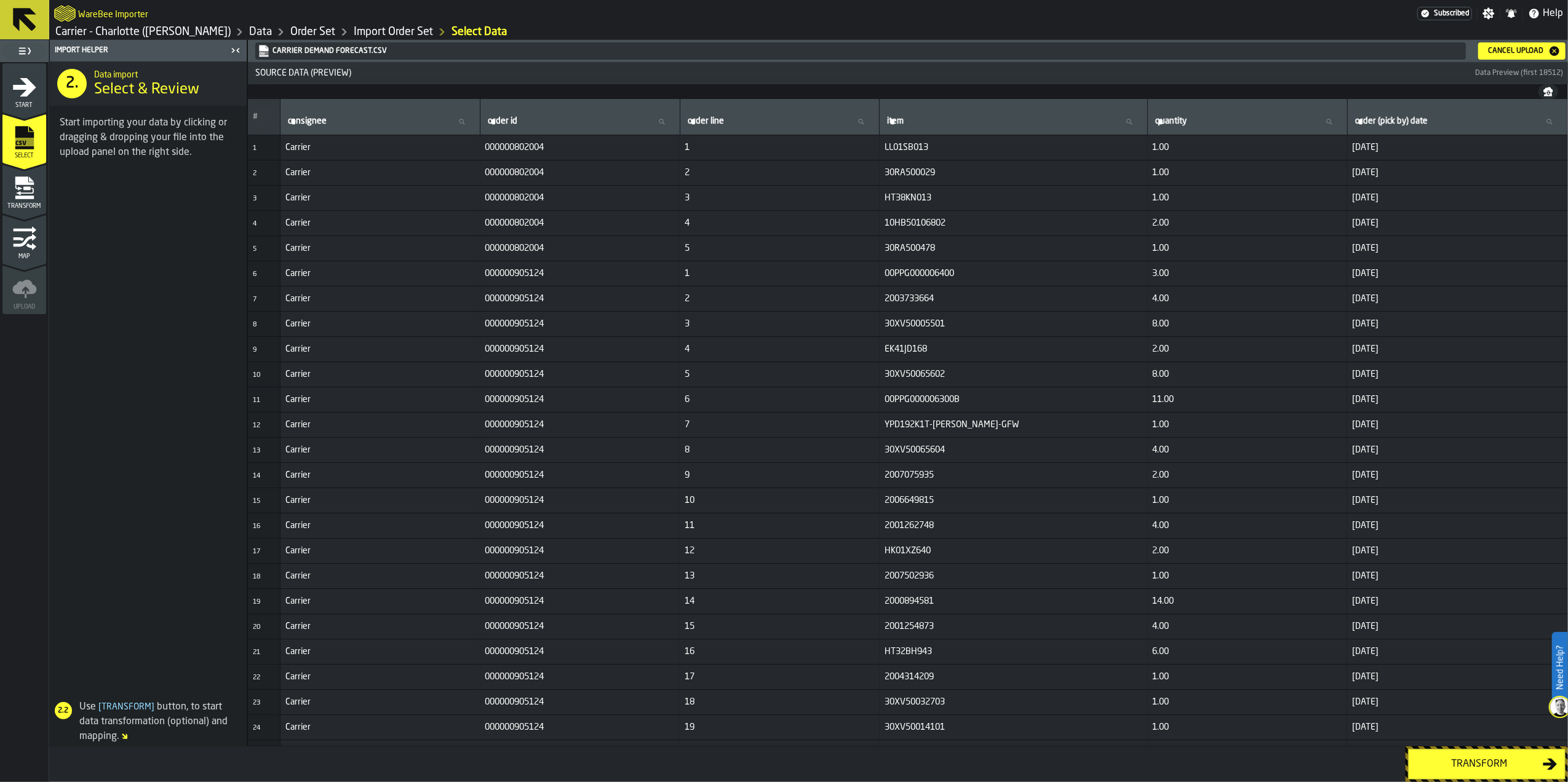
click at [1454, 769] on div "Transform" at bounding box center [1480, 764] width 127 height 15
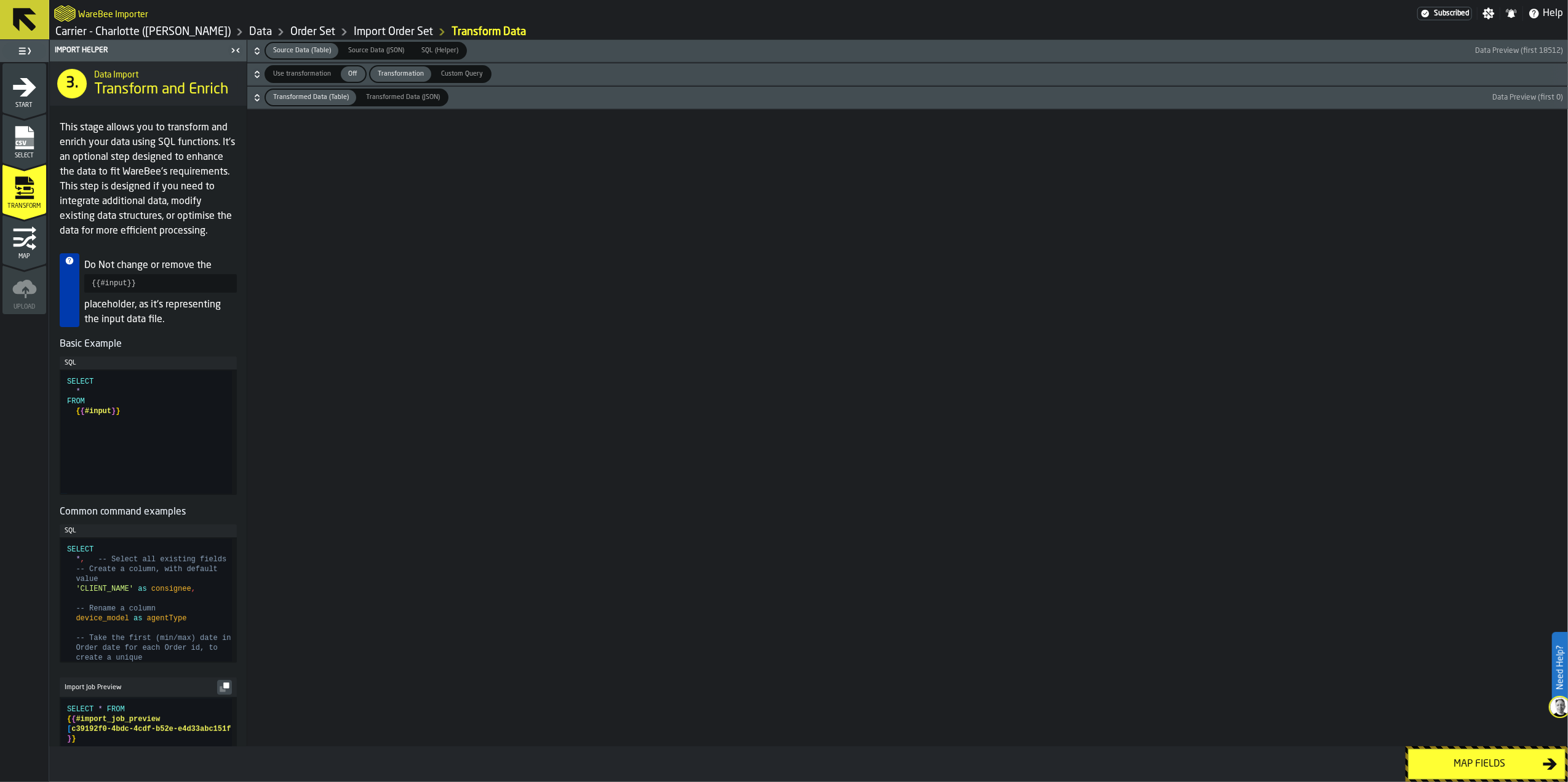
click at [1454, 769] on div "Map fields" at bounding box center [1480, 764] width 127 height 15
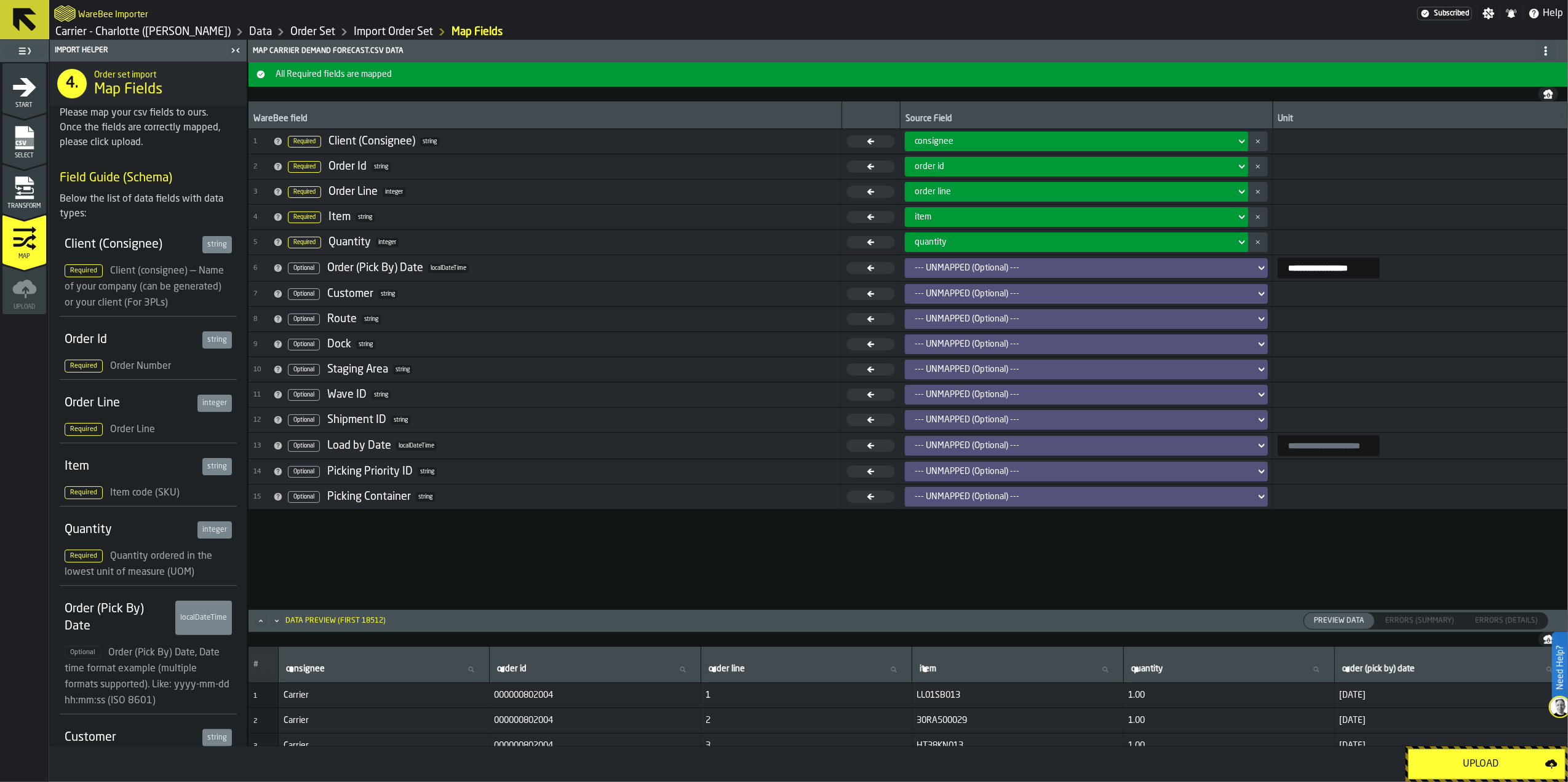
click at [1300, 262] on input "**********" at bounding box center [1328, 268] width 102 height 21
click at [1341, 264] on input "**********" at bounding box center [1328, 268] width 102 height 21
type input "**********"
click at [1473, 768] on div "Upload" at bounding box center [1481, 764] width 129 height 15
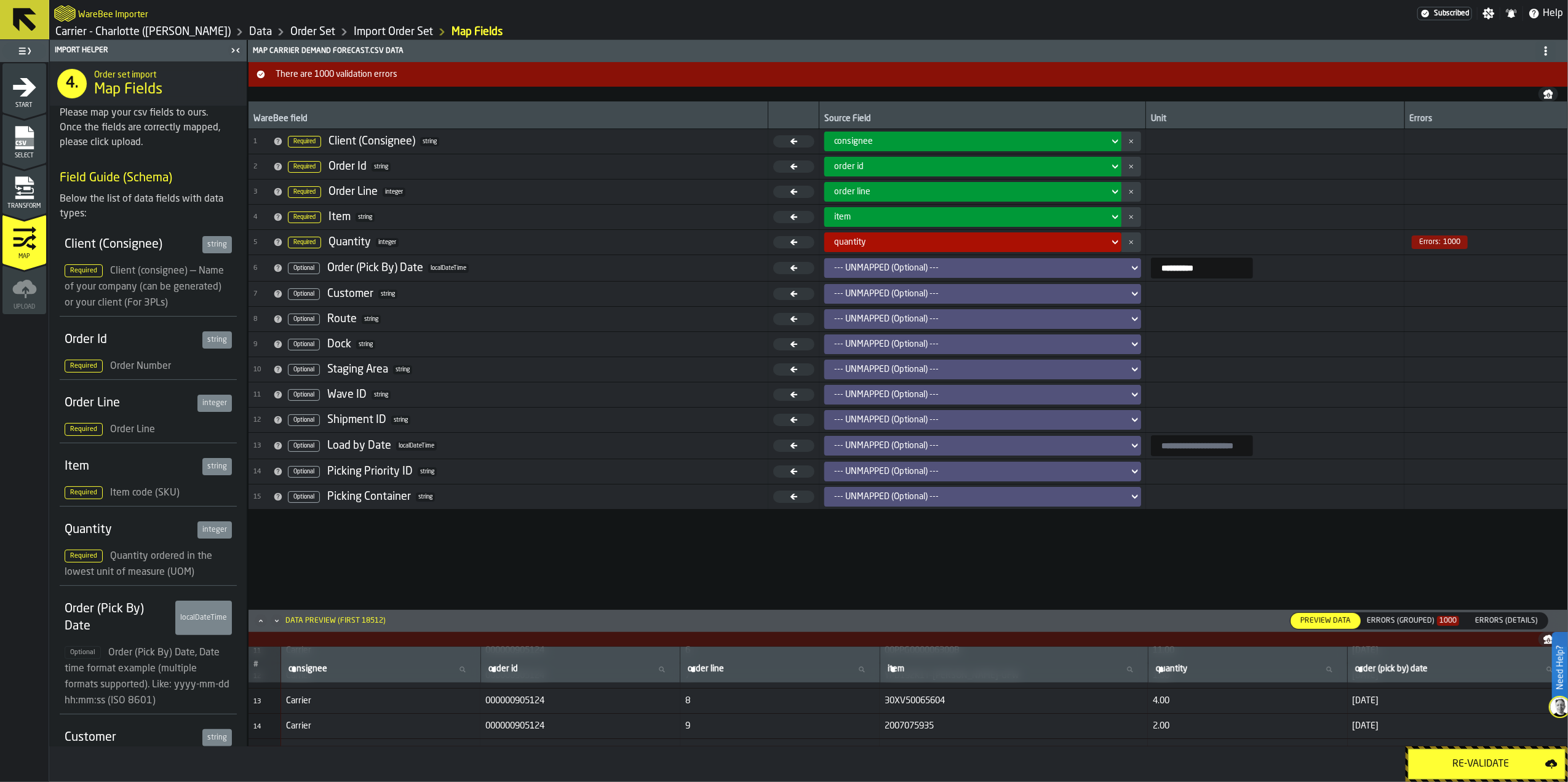
click at [1411, 620] on div "Errors (Grouped) 1000" at bounding box center [1412, 621] width 92 height 9
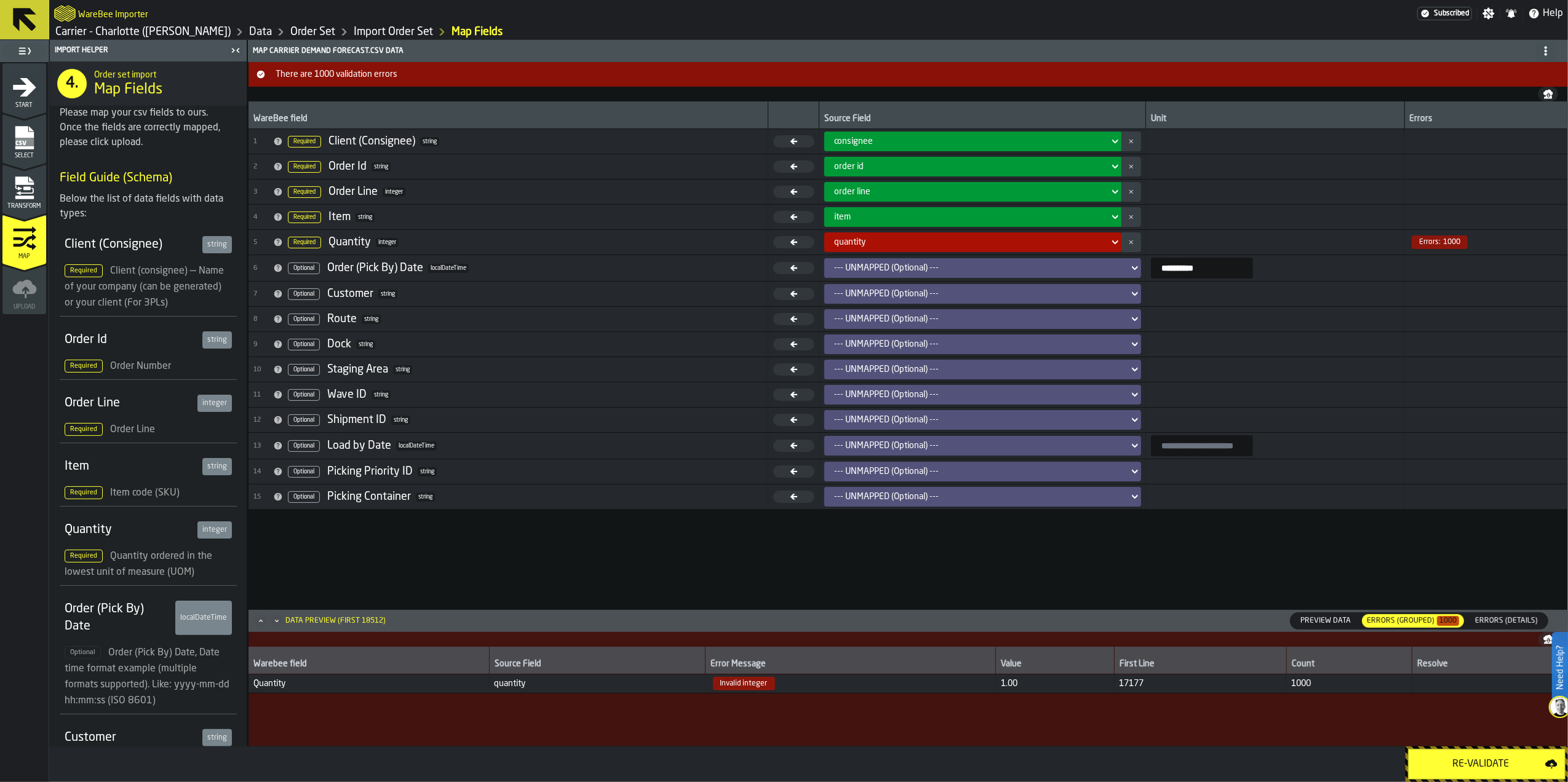
click at [1486, 615] on span "Errors (Details)" at bounding box center [1507, 621] width 73 height 11
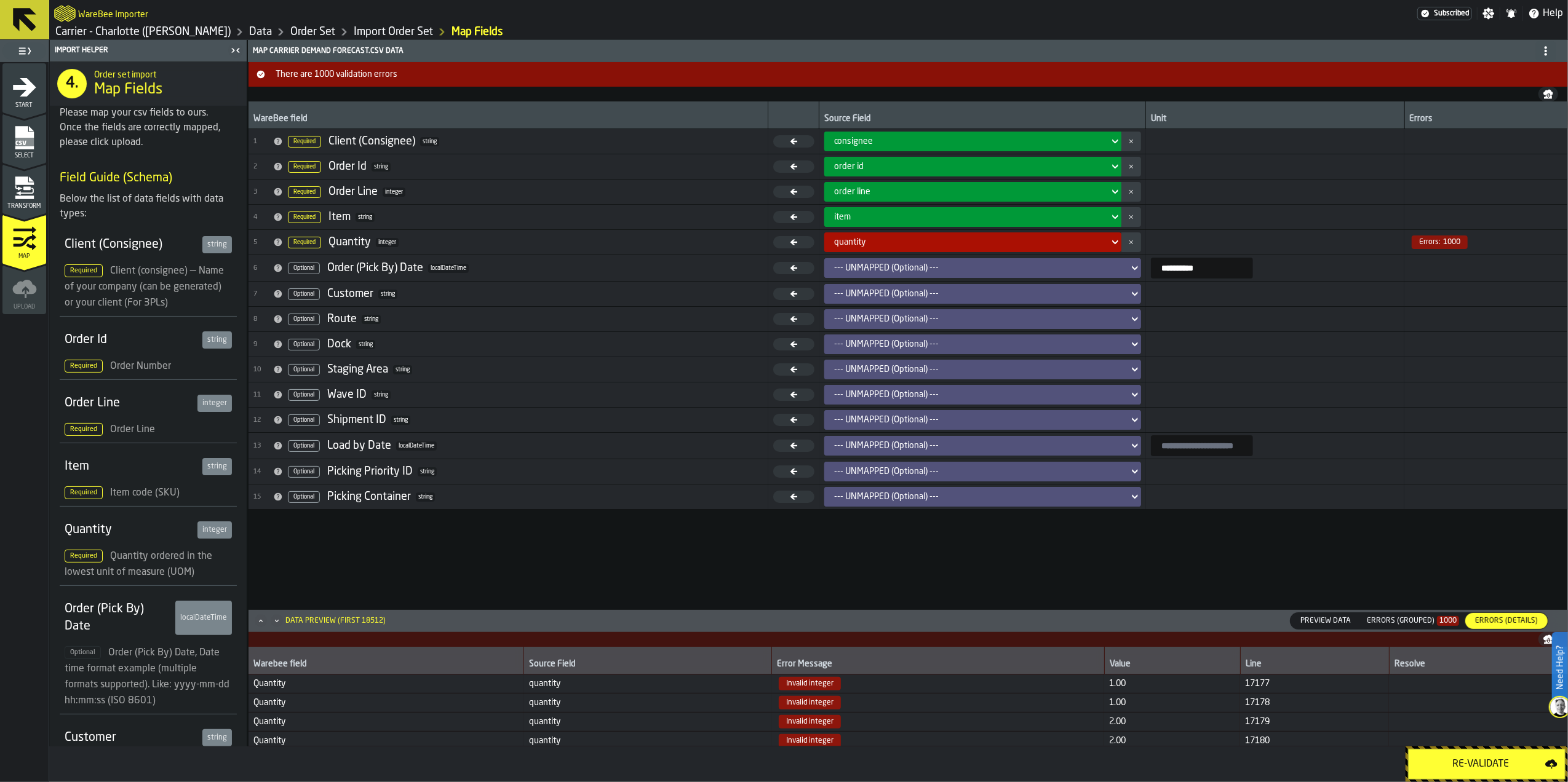
click at [137, 244] on div "Client (Consignee)" at bounding box center [131, 244] width 133 height 17
click at [15, 134] on icon "menu Select" at bounding box center [24, 137] width 24 height 24
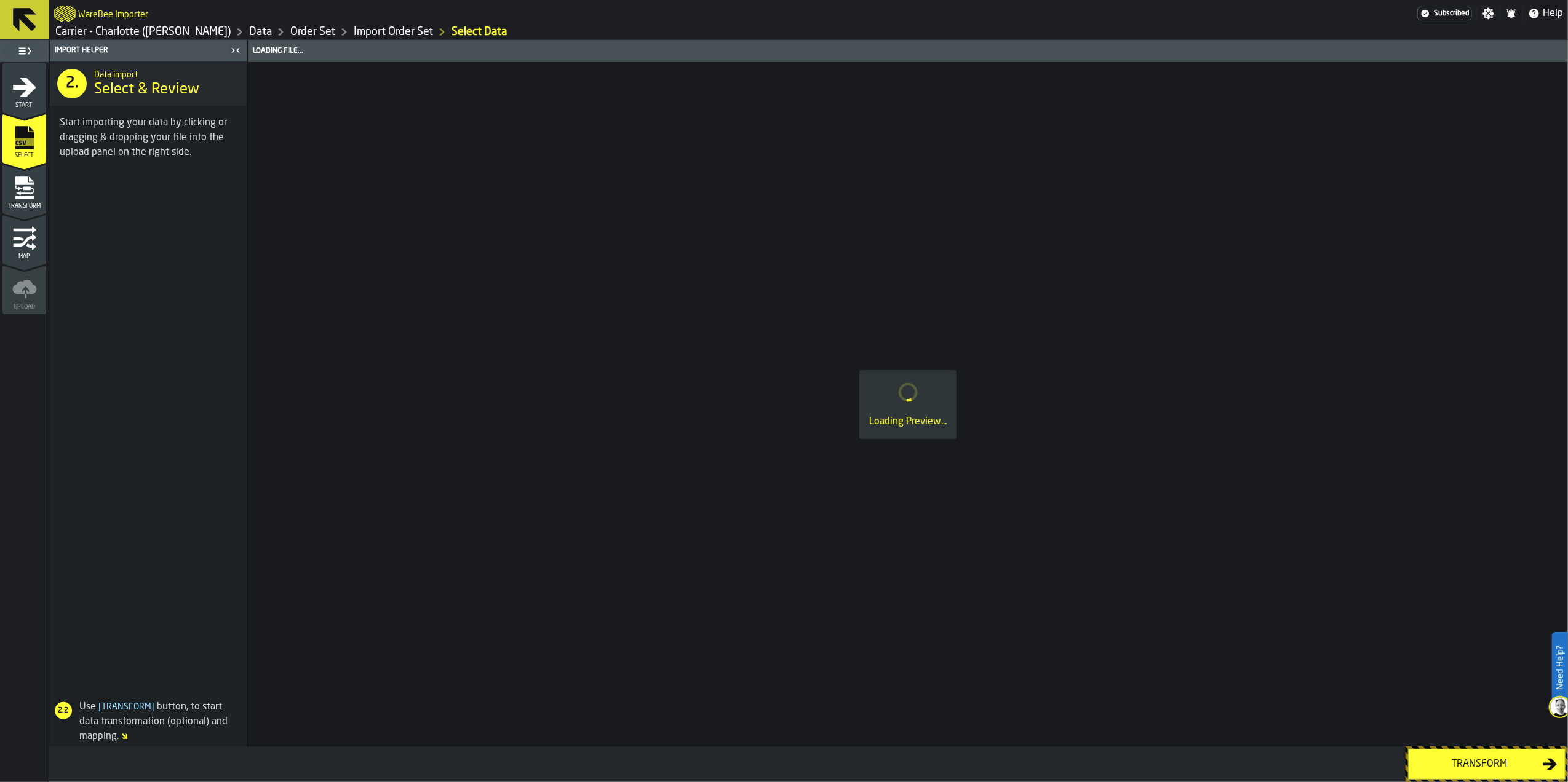
click at [33, 95] on icon "menu Start" at bounding box center [24, 87] width 24 height 24
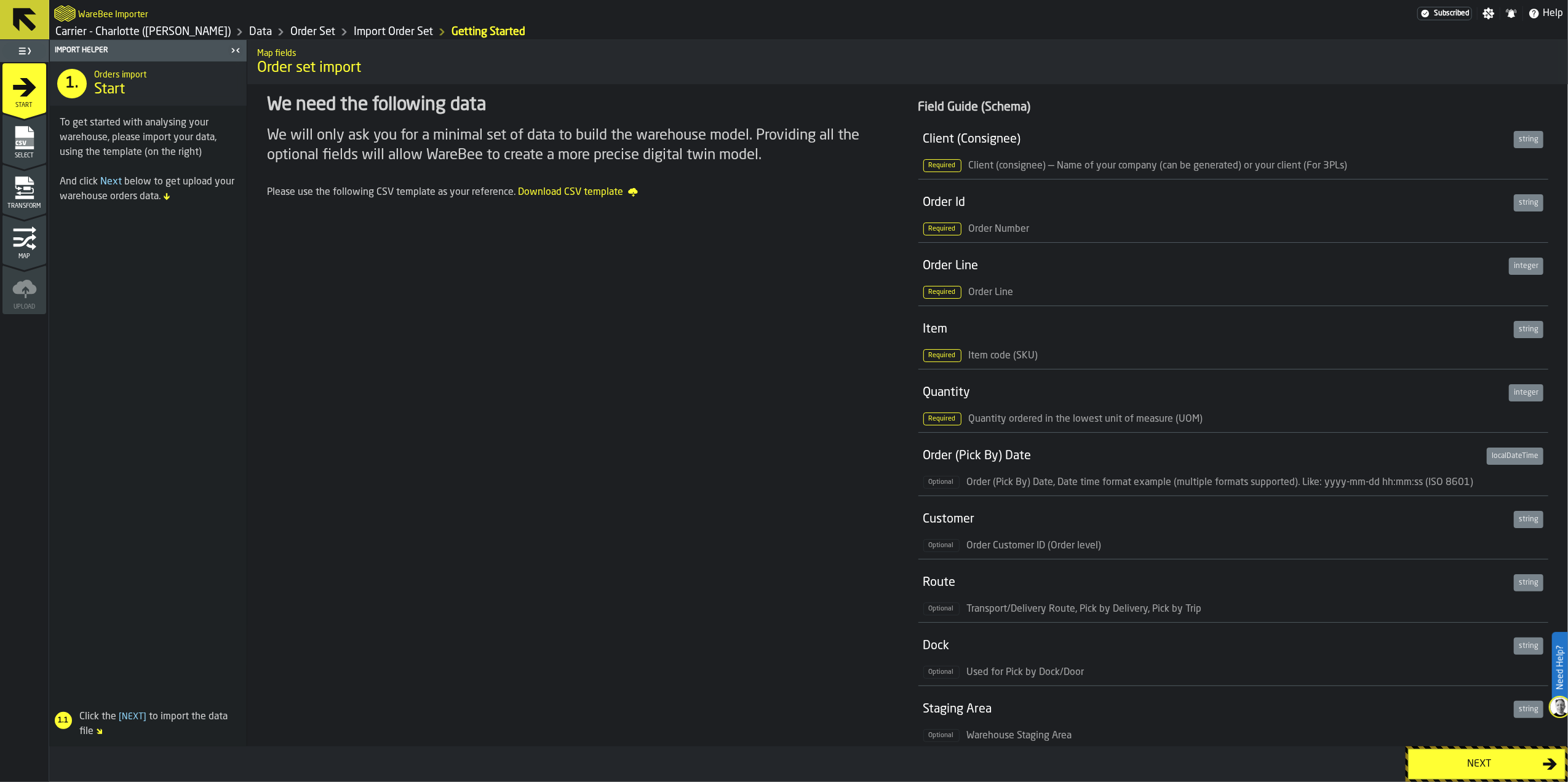
click at [26, 144] on rect "menu Select" at bounding box center [24, 142] width 18 height 9
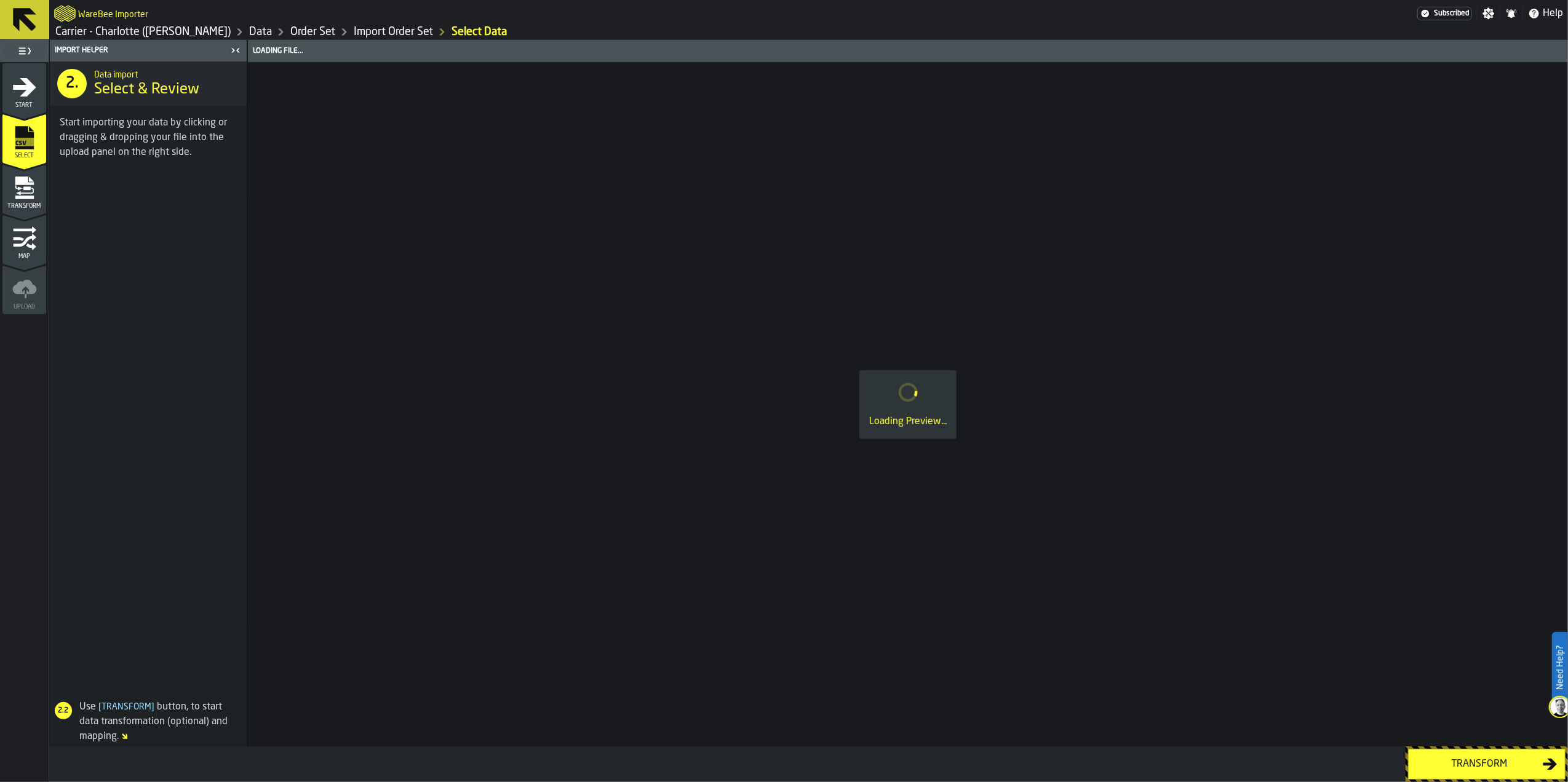
drag, startPoint x: 1130, startPoint y: 119, endPoint x: 1161, endPoint y: 116, distance: 31.1
drag, startPoint x: 1161, startPoint y: 116, endPoint x: 1133, endPoint y: 28, distance: 92.3
click at [1133, 28] on h1 "Carrier - Charlotte (Ryder) Data Order Set Import Order Set Select Data" at bounding box center [808, 32] width 1509 height 15
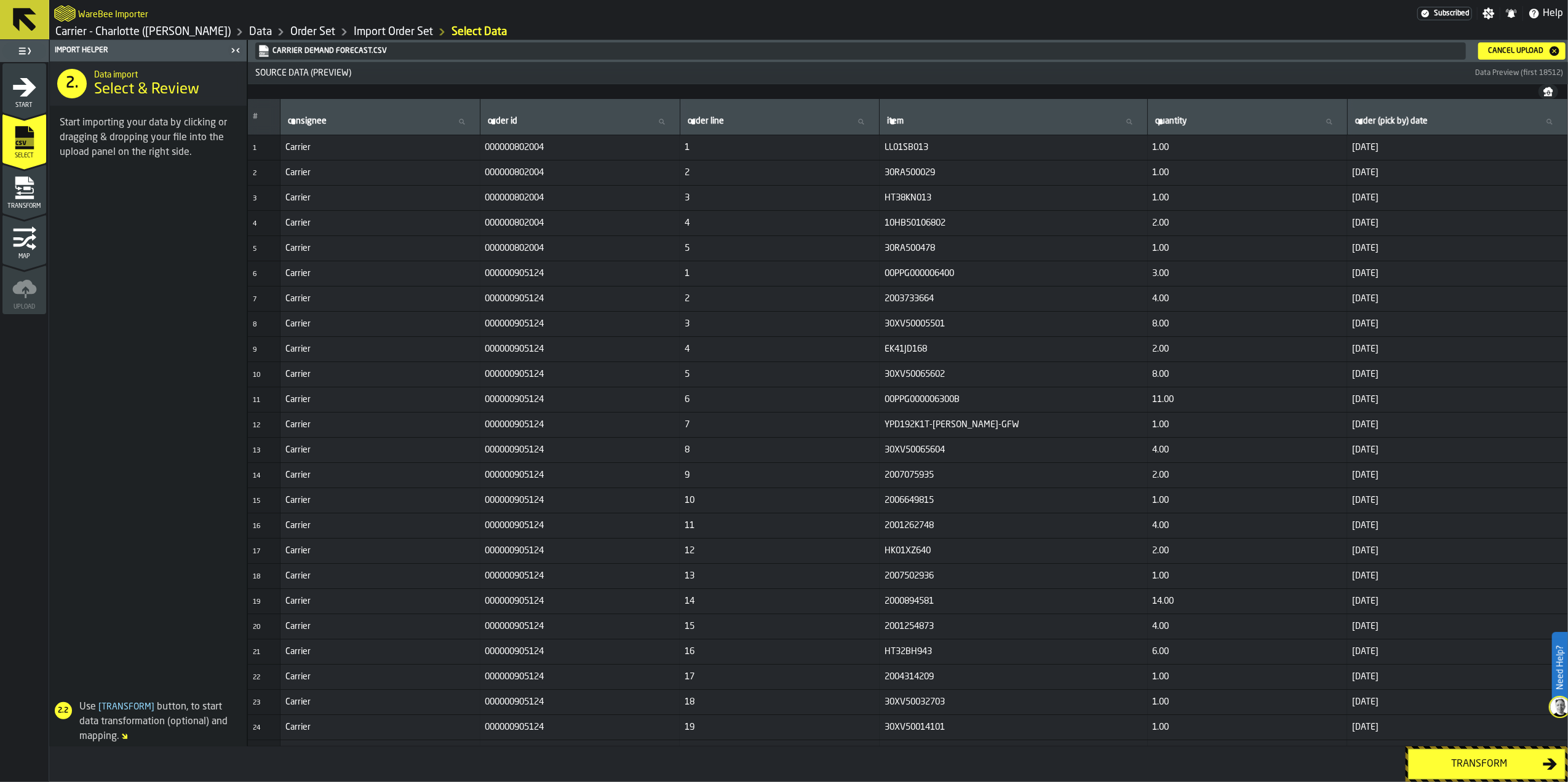
click at [1535, 49] on div "Cancel Upload" at bounding box center [1515, 51] width 65 height 9
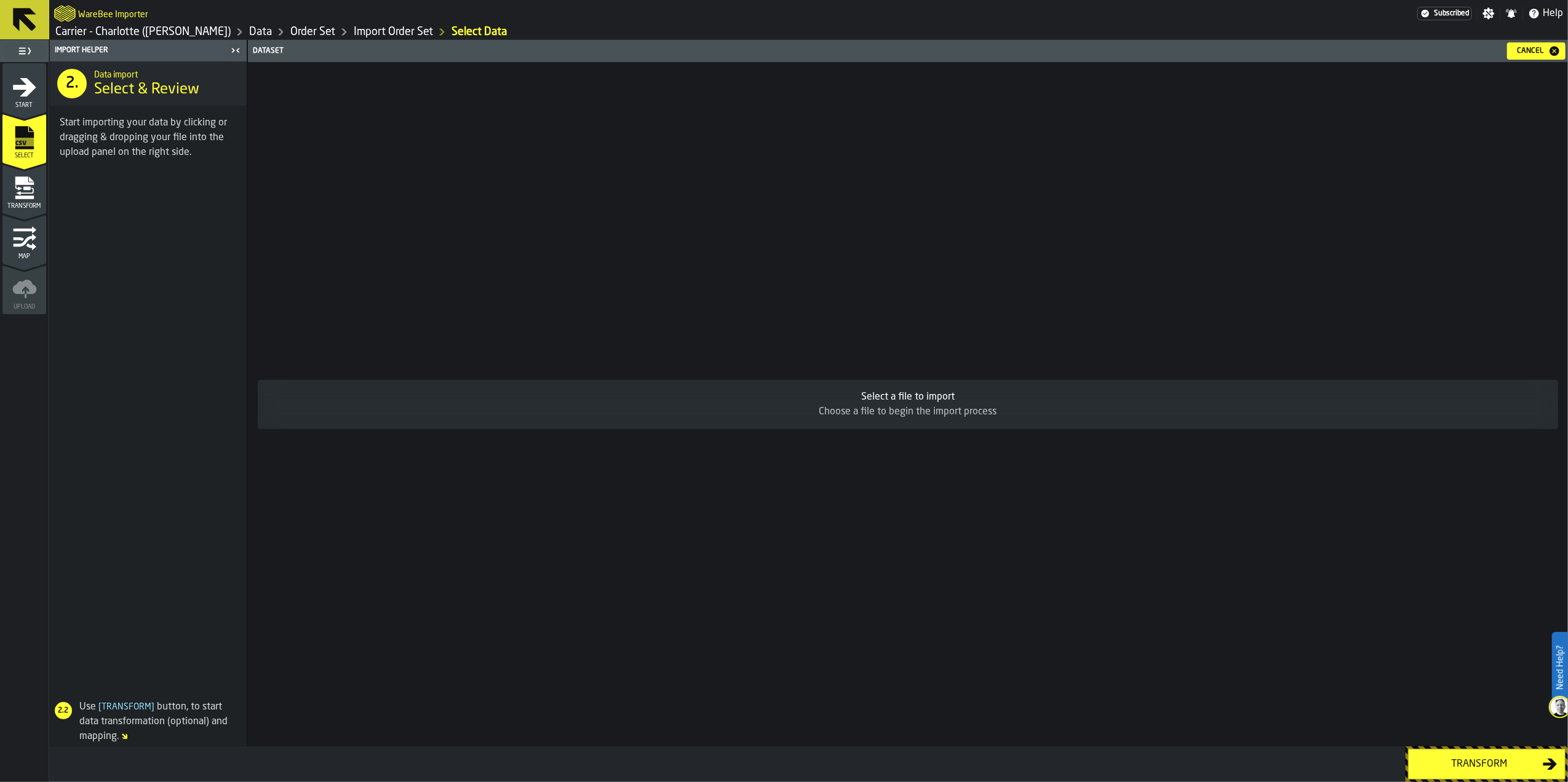
click at [1012, 408] on div "Choose a file to begin the import process" at bounding box center [907, 412] width 1281 height 15
click at [879, 415] on div "Choose a file to begin the import process" at bounding box center [907, 412] width 1281 height 15
click at [1536, 52] on div "Cancel" at bounding box center [1530, 51] width 36 height 9
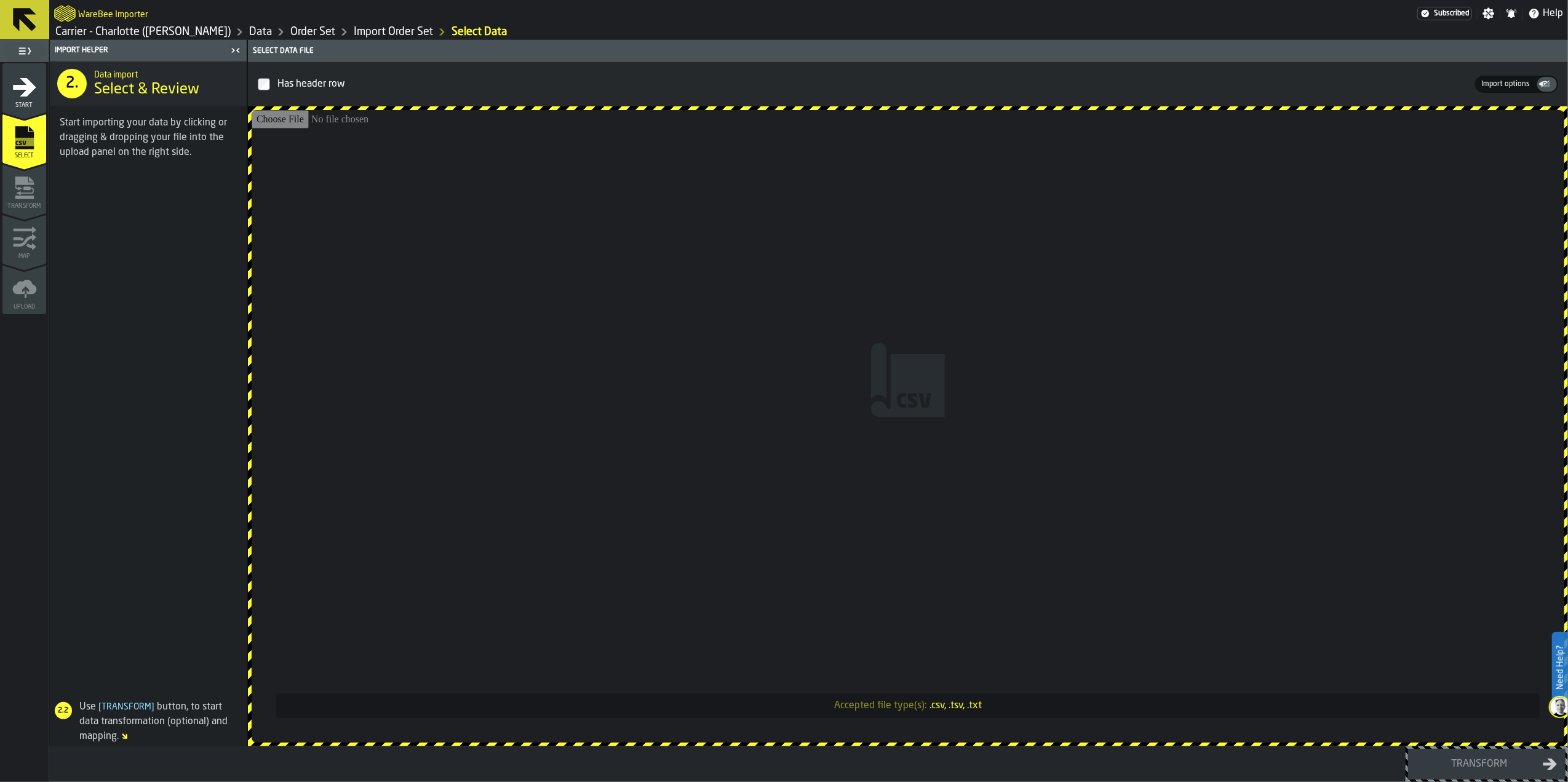
click at [923, 426] on input "Accepted file type(s): .csv, .tsv, .txt" at bounding box center [908, 426] width 1313 height 633
click at [961, 367] on input "Accepted file type(s): .csv, .tsv, .txt" at bounding box center [908, 426] width 1313 height 633
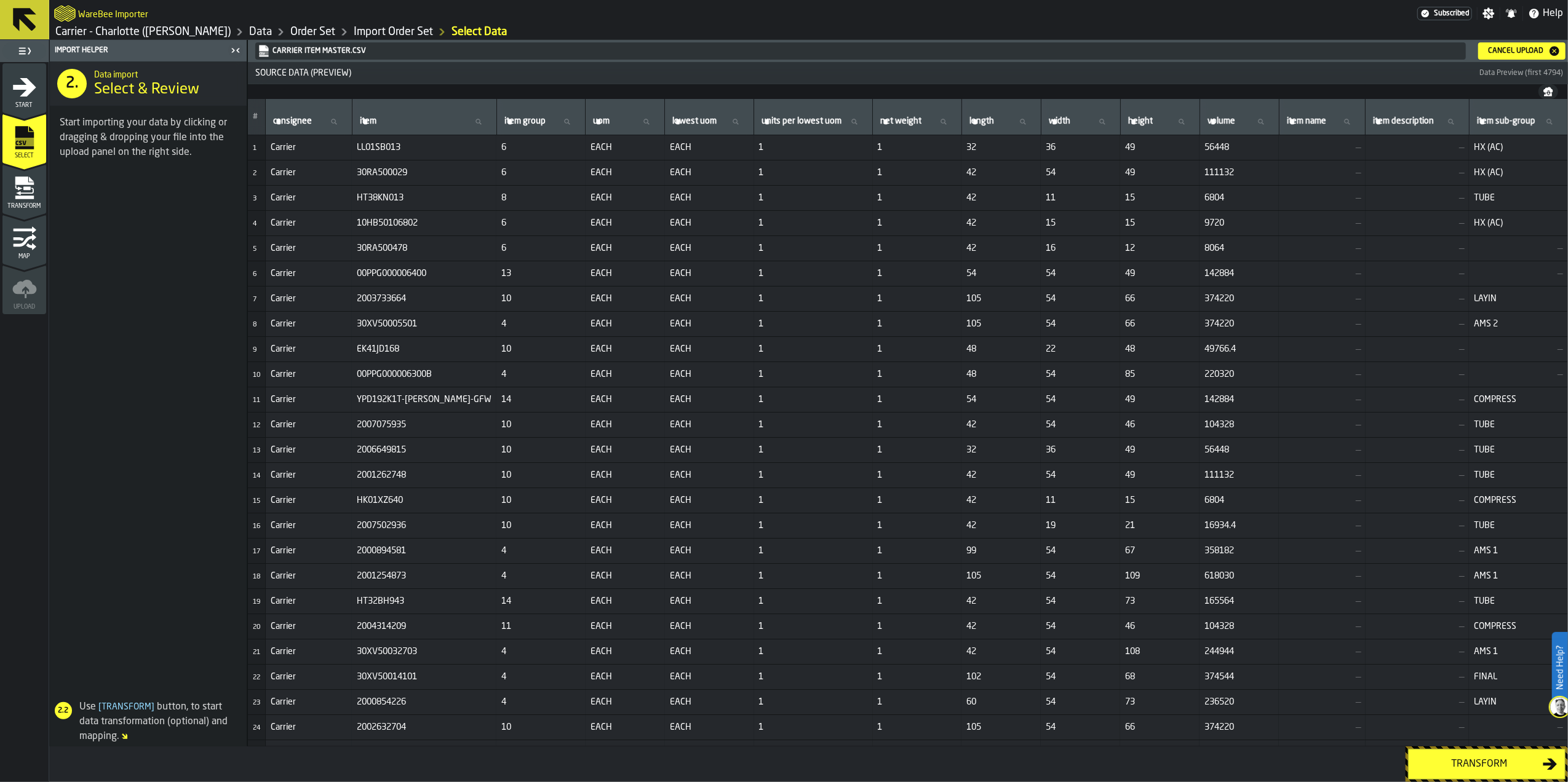
click at [1426, 767] on div "Transform" at bounding box center [1480, 764] width 127 height 15
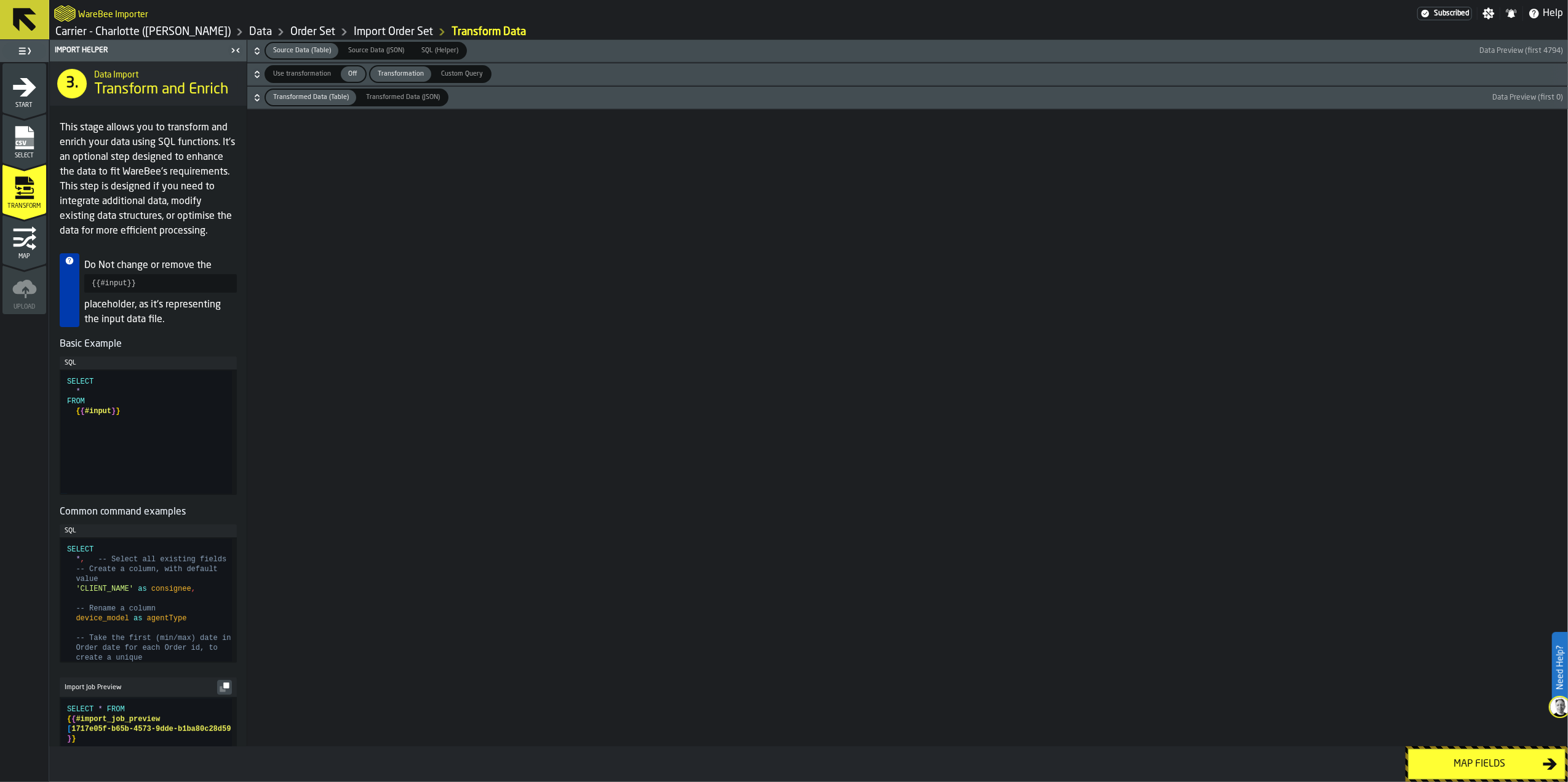
click at [413, 419] on div "Source Data (Table) Source Data (Table) Source Data (JSON) Source Data (JSON) S…" at bounding box center [907, 393] width 1321 height 706
click at [1442, 751] on button "Map fields" at bounding box center [1486, 764] width 157 height 31
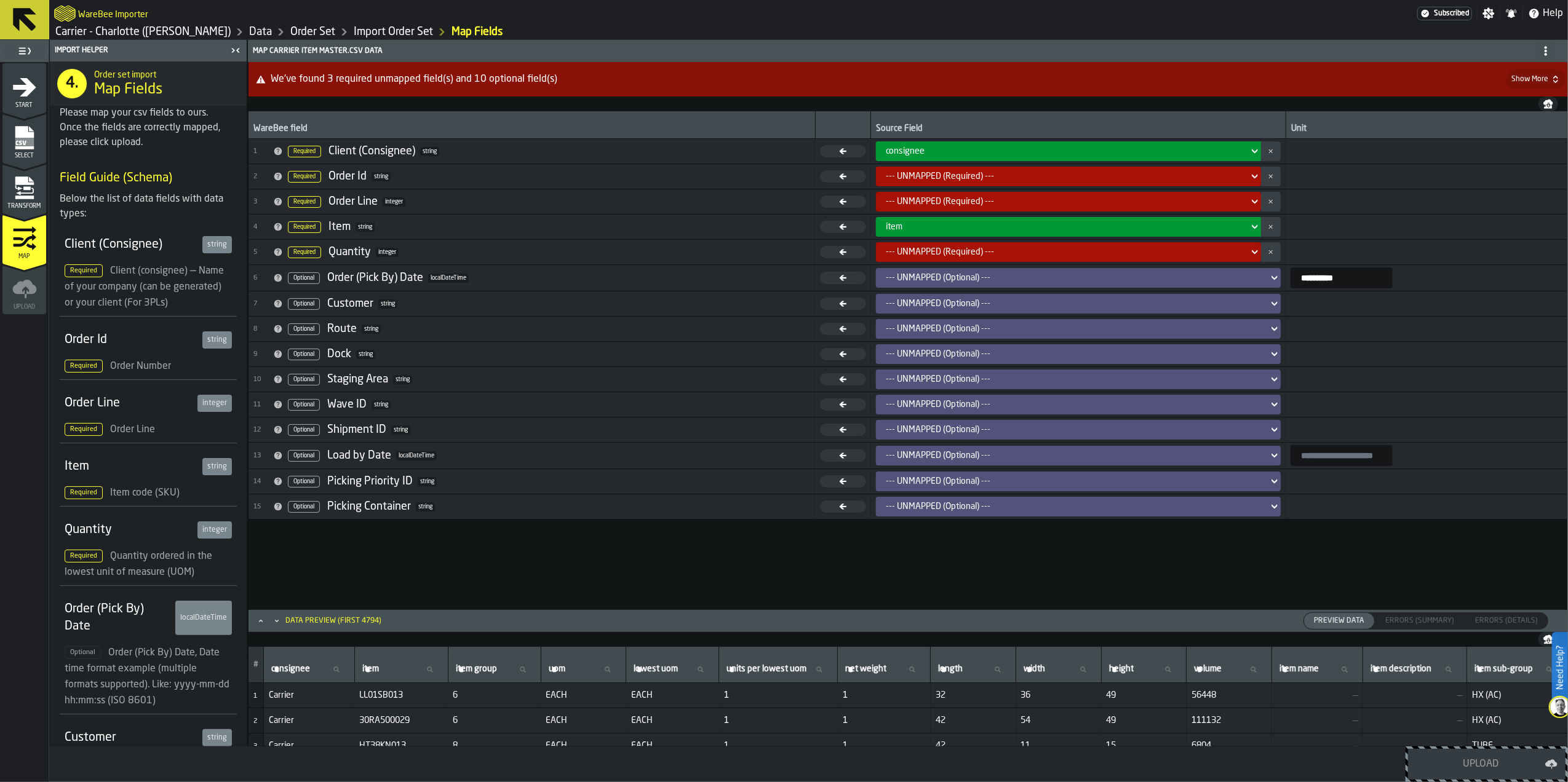
click at [28, 89] on icon "menu Start" at bounding box center [24, 87] width 23 height 18
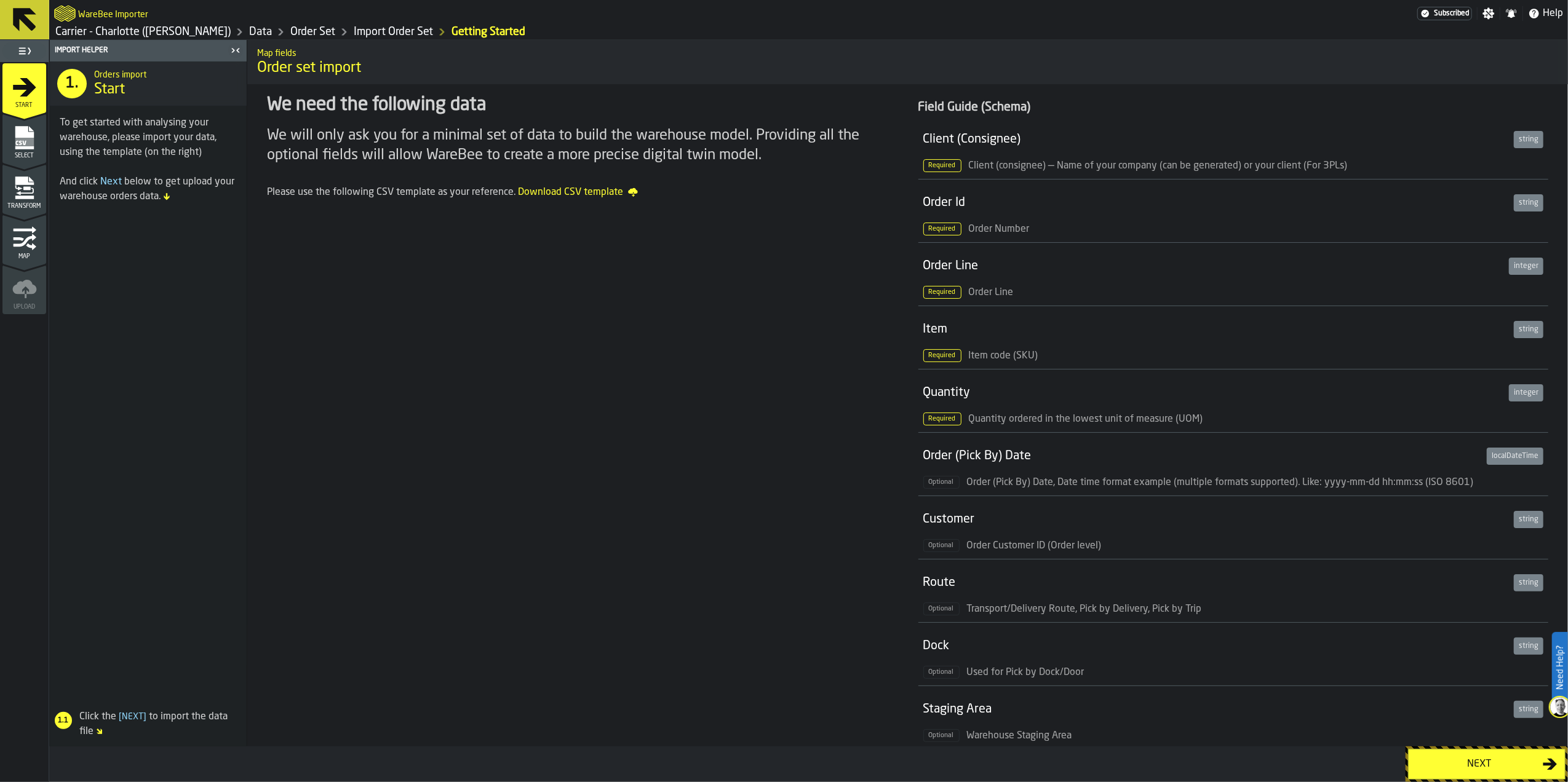
click at [28, 139] on rect "menu Select" at bounding box center [24, 142] width 18 height 9
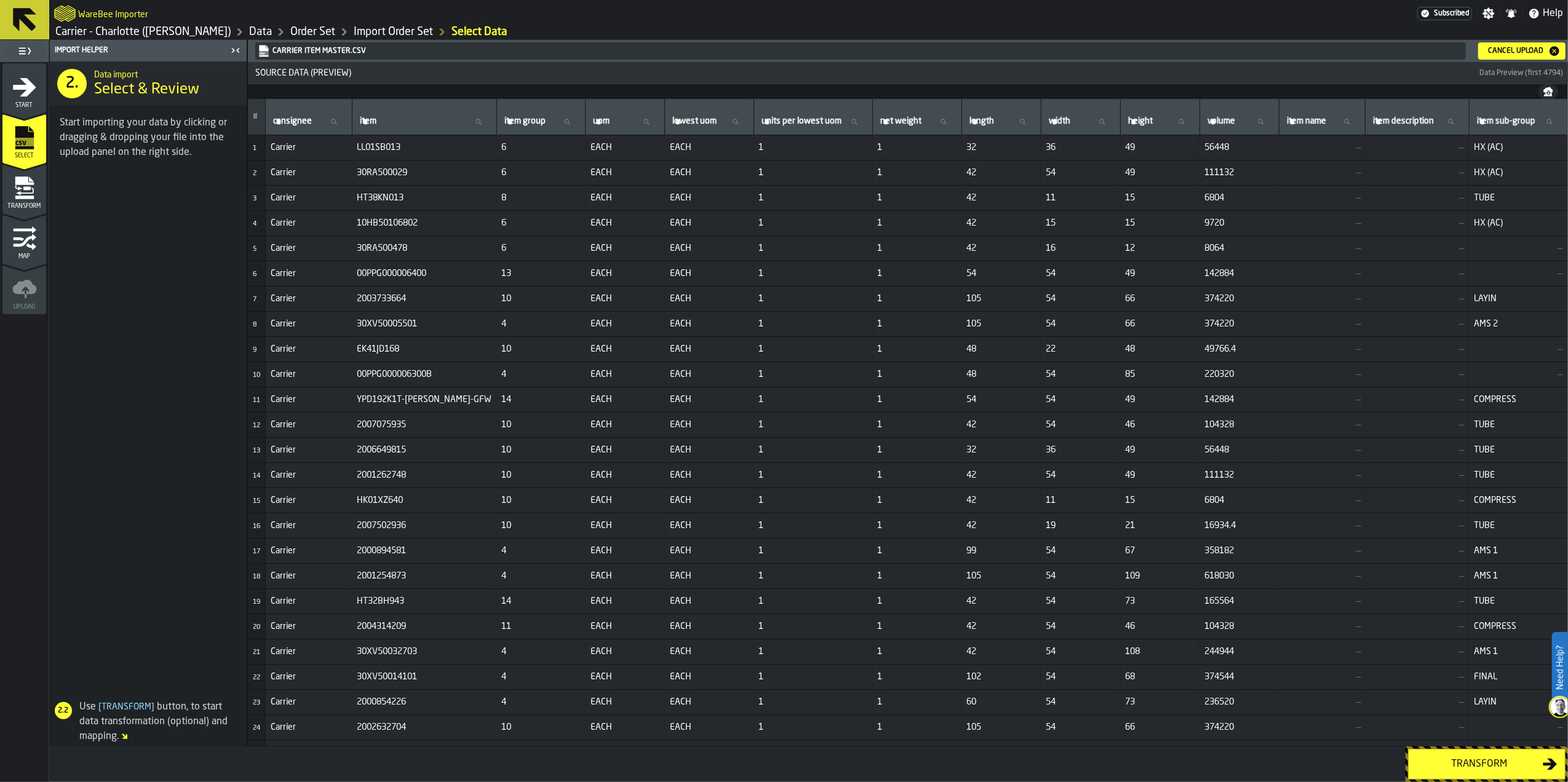
click at [1507, 51] on div "Cancel Upload" at bounding box center [1515, 51] width 65 height 9
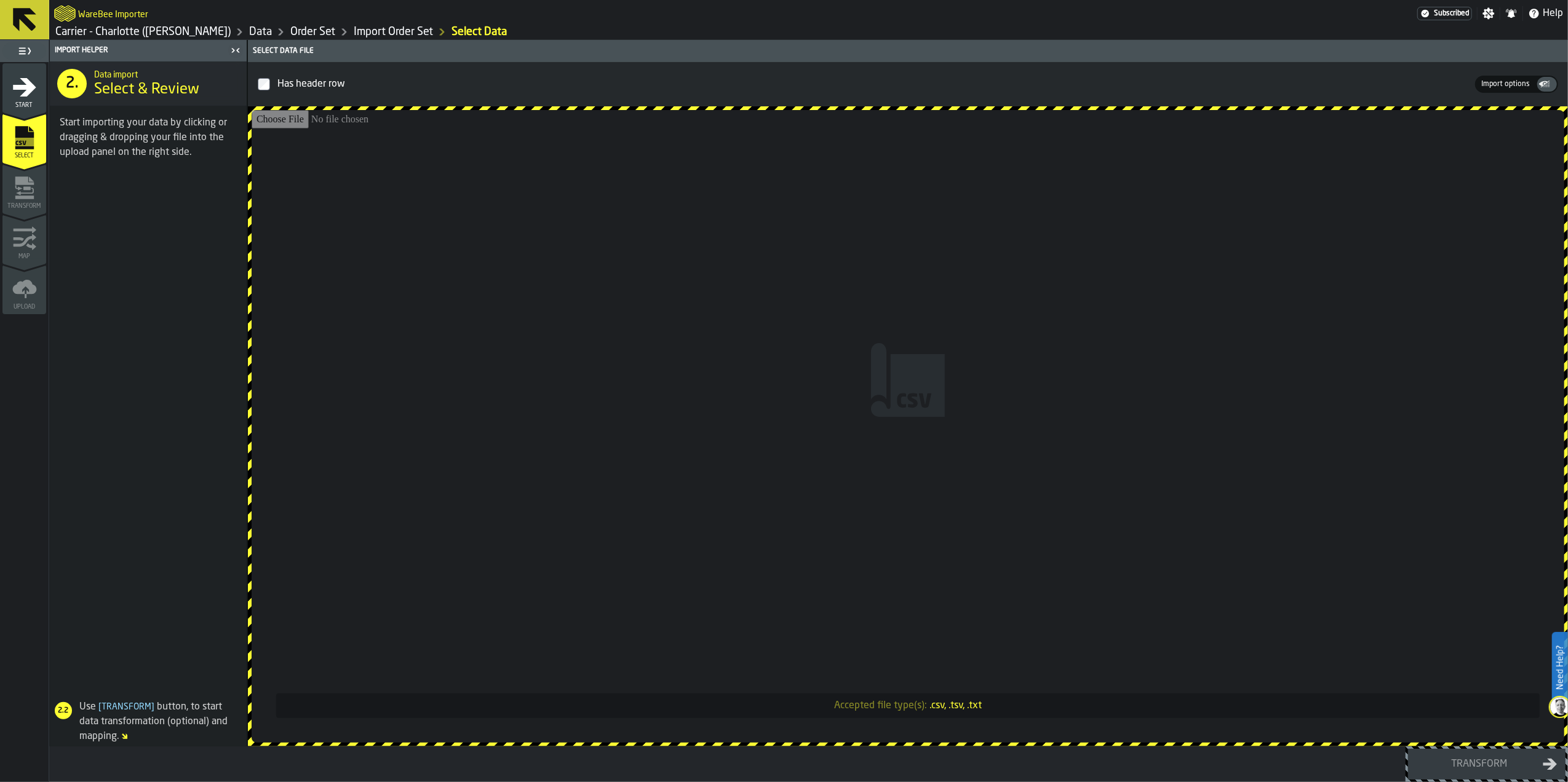
click at [925, 409] on input "Accepted file type(s): .csv, .tsv, .txt" at bounding box center [908, 426] width 1313 height 633
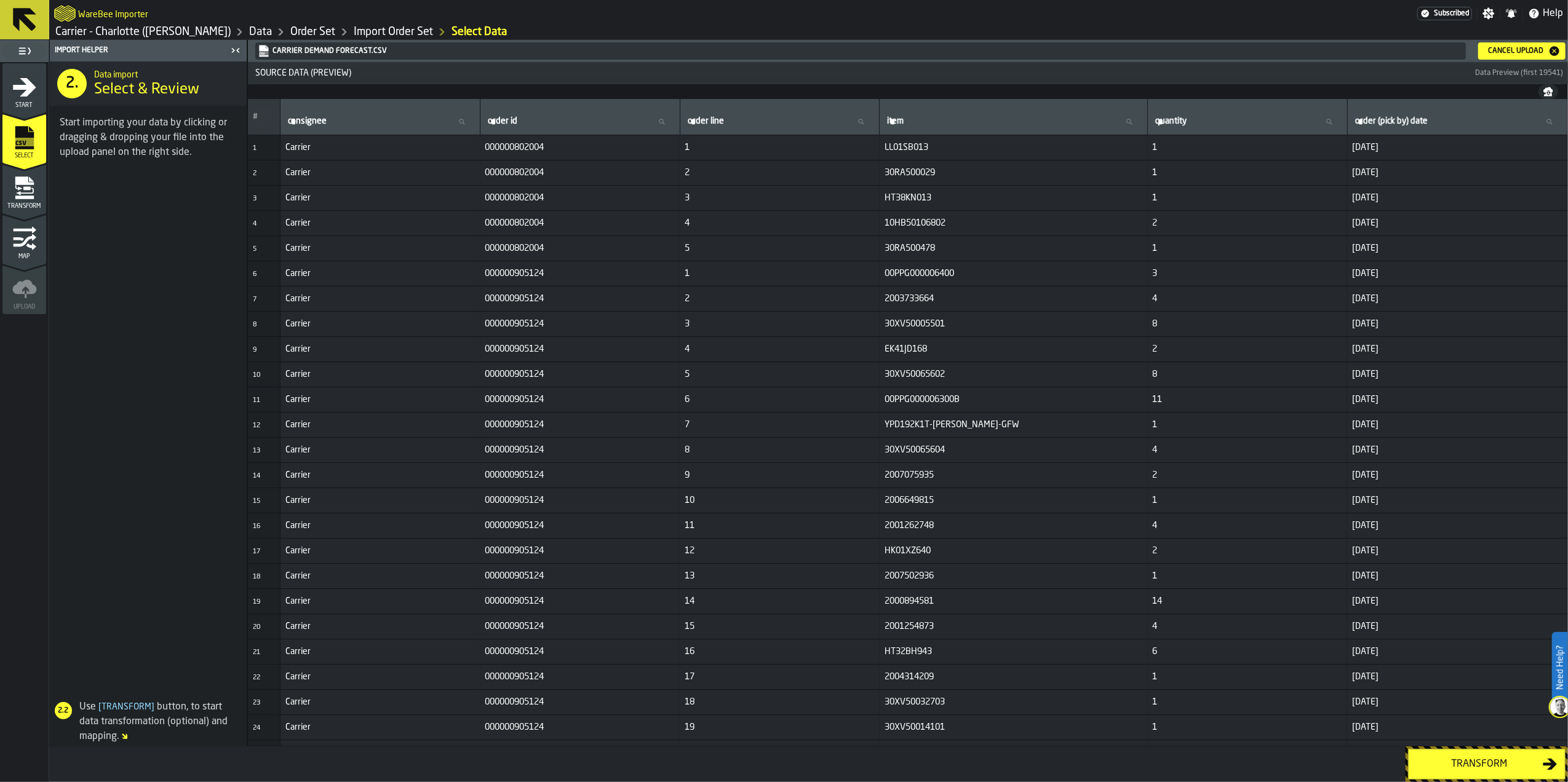
click at [1428, 756] on button "Transform" at bounding box center [1486, 764] width 157 height 31
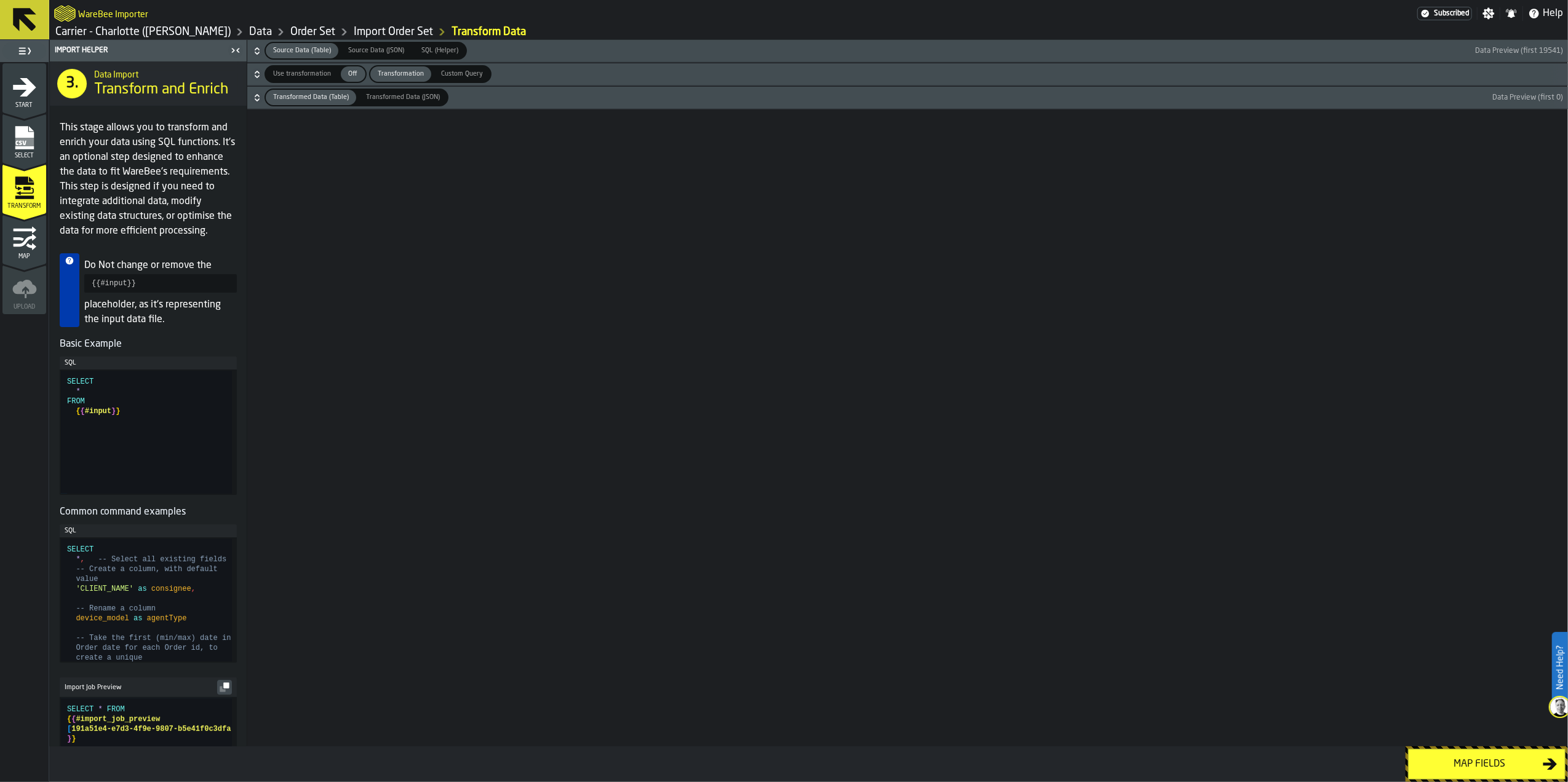
click at [1446, 749] on button "Map fields" at bounding box center [1486, 764] width 157 height 31
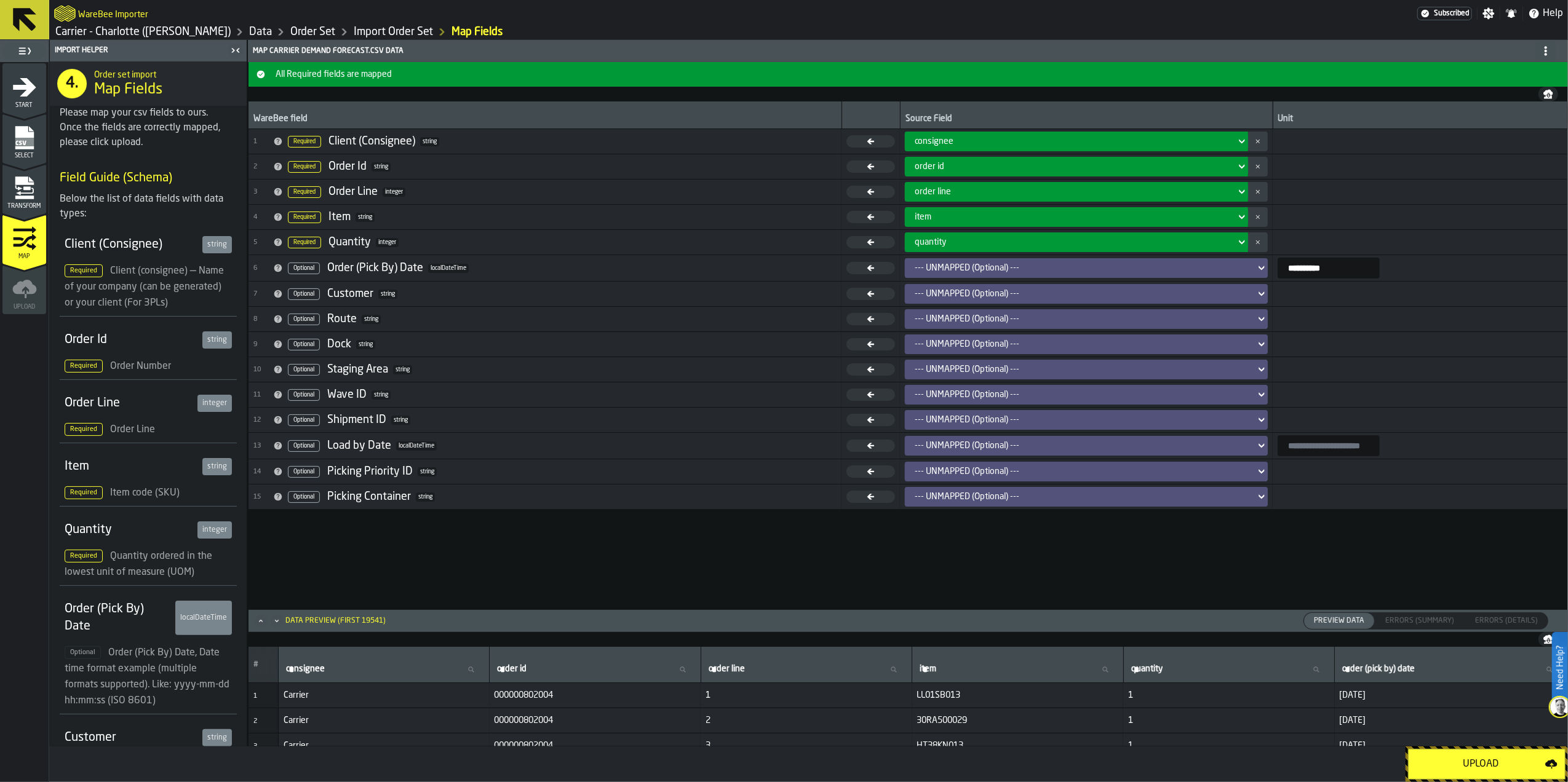
click at [1446, 758] on div "Upload" at bounding box center [1481, 764] width 129 height 15
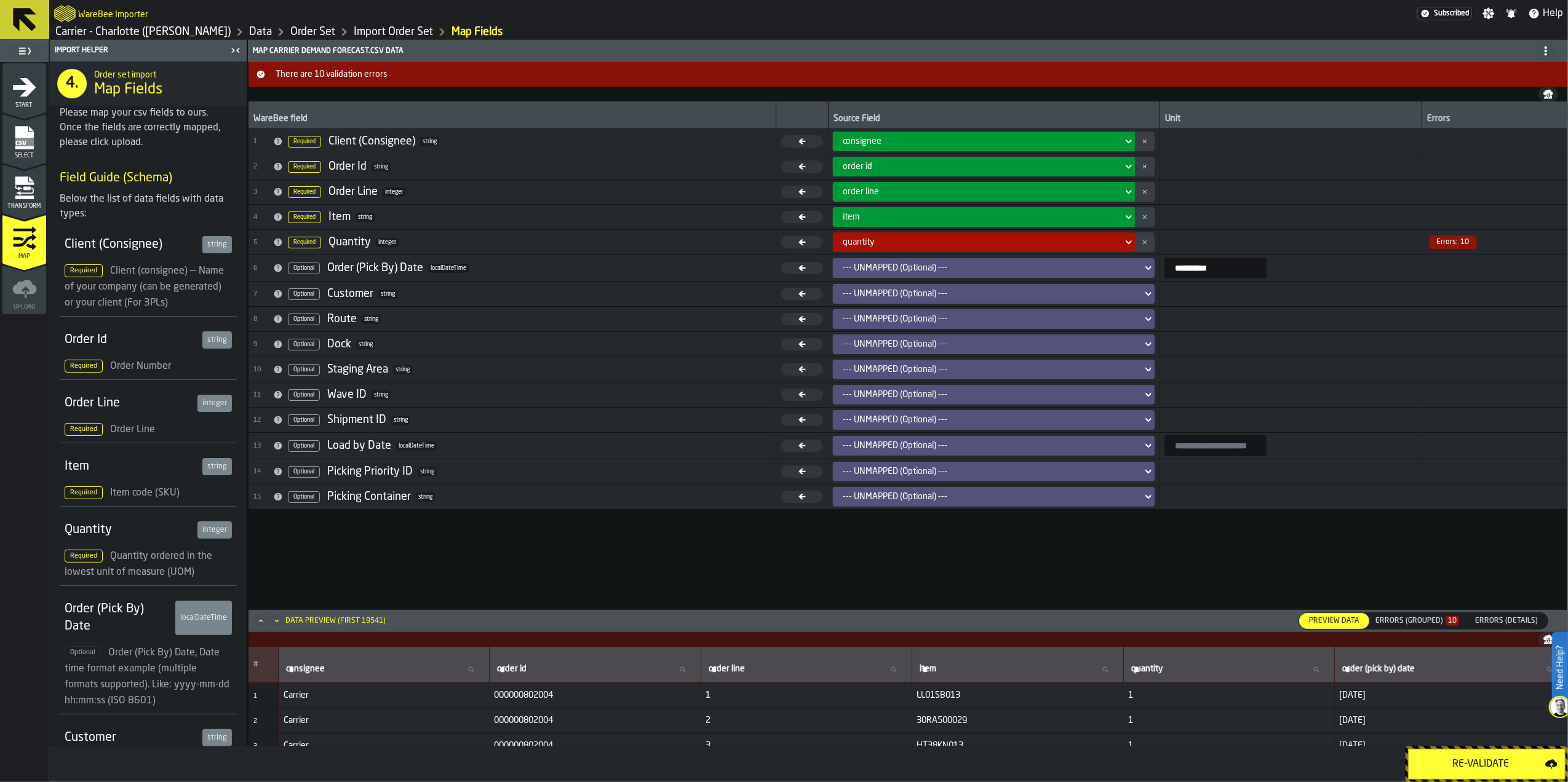
click at [1437, 618] on div "Errors (Grouped) 10" at bounding box center [1417, 621] width 83 height 9
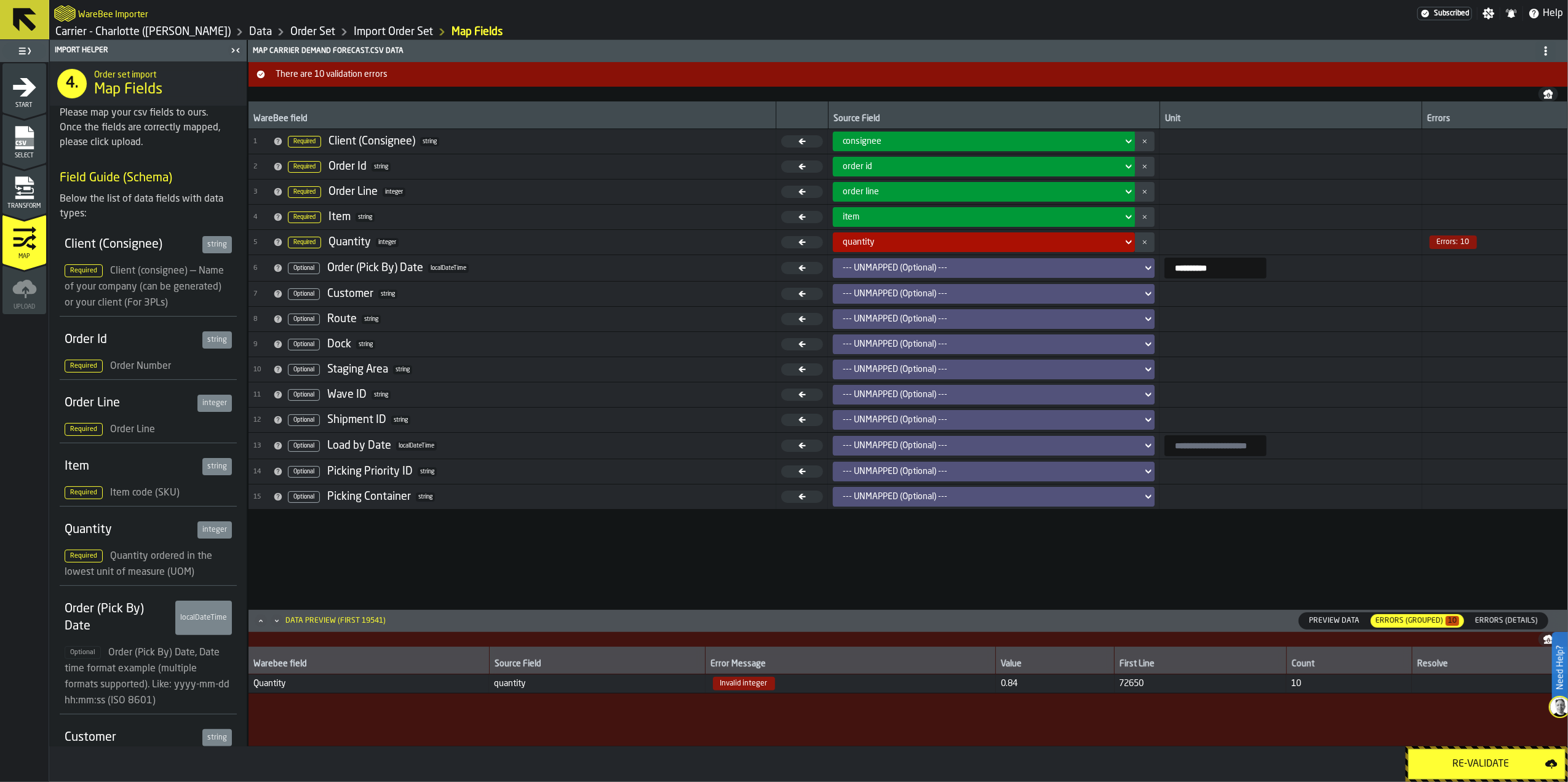
click at [1475, 615] on span "Errors (Details)" at bounding box center [1507, 621] width 73 height 11
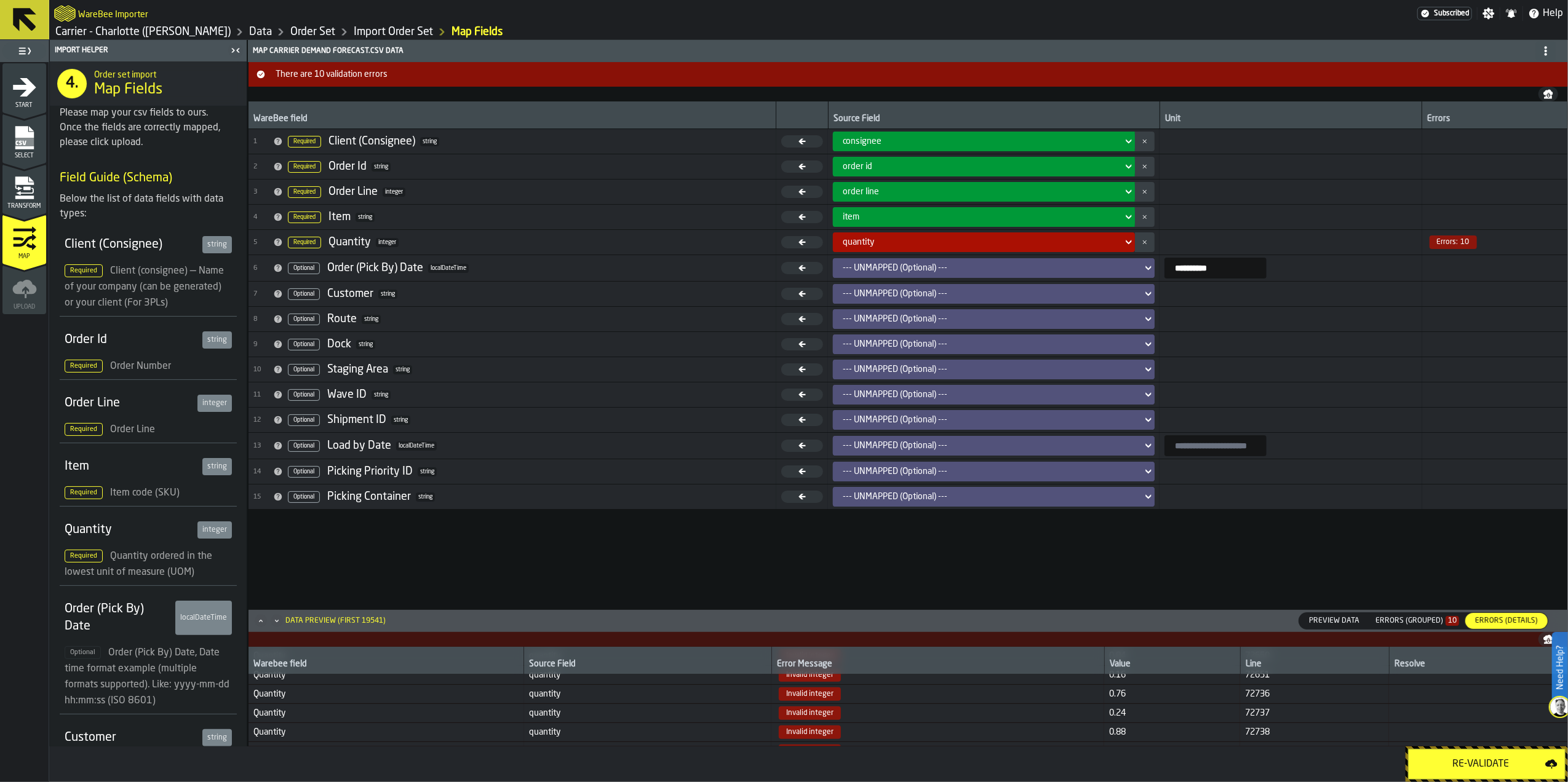
scroll to position [1, 0]
click at [22, 91] on icon "menu Start" at bounding box center [24, 87] width 24 height 24
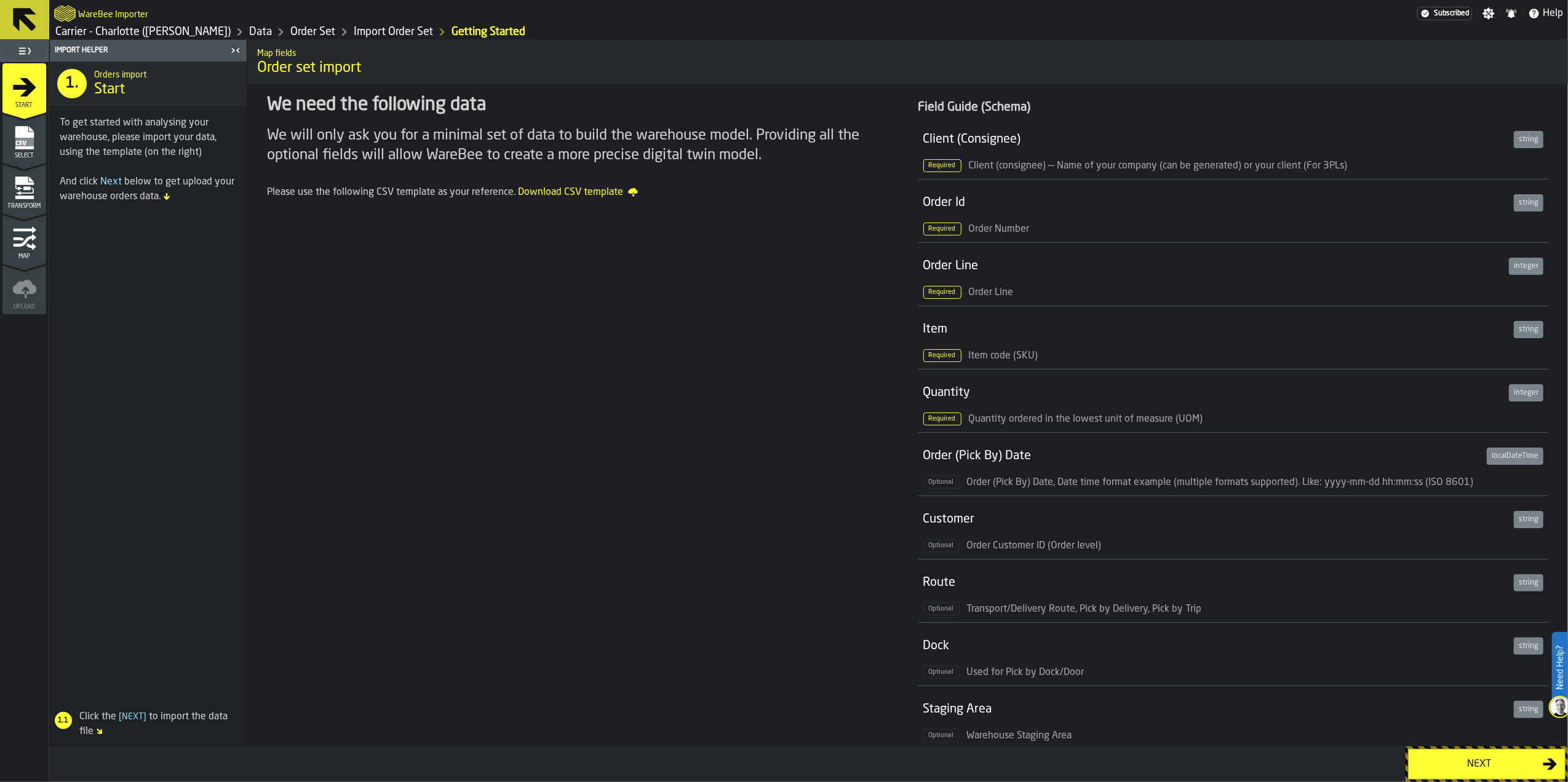
click at [41, 142] on div "Select" at bounding box center [24, 142] width 44 height 34
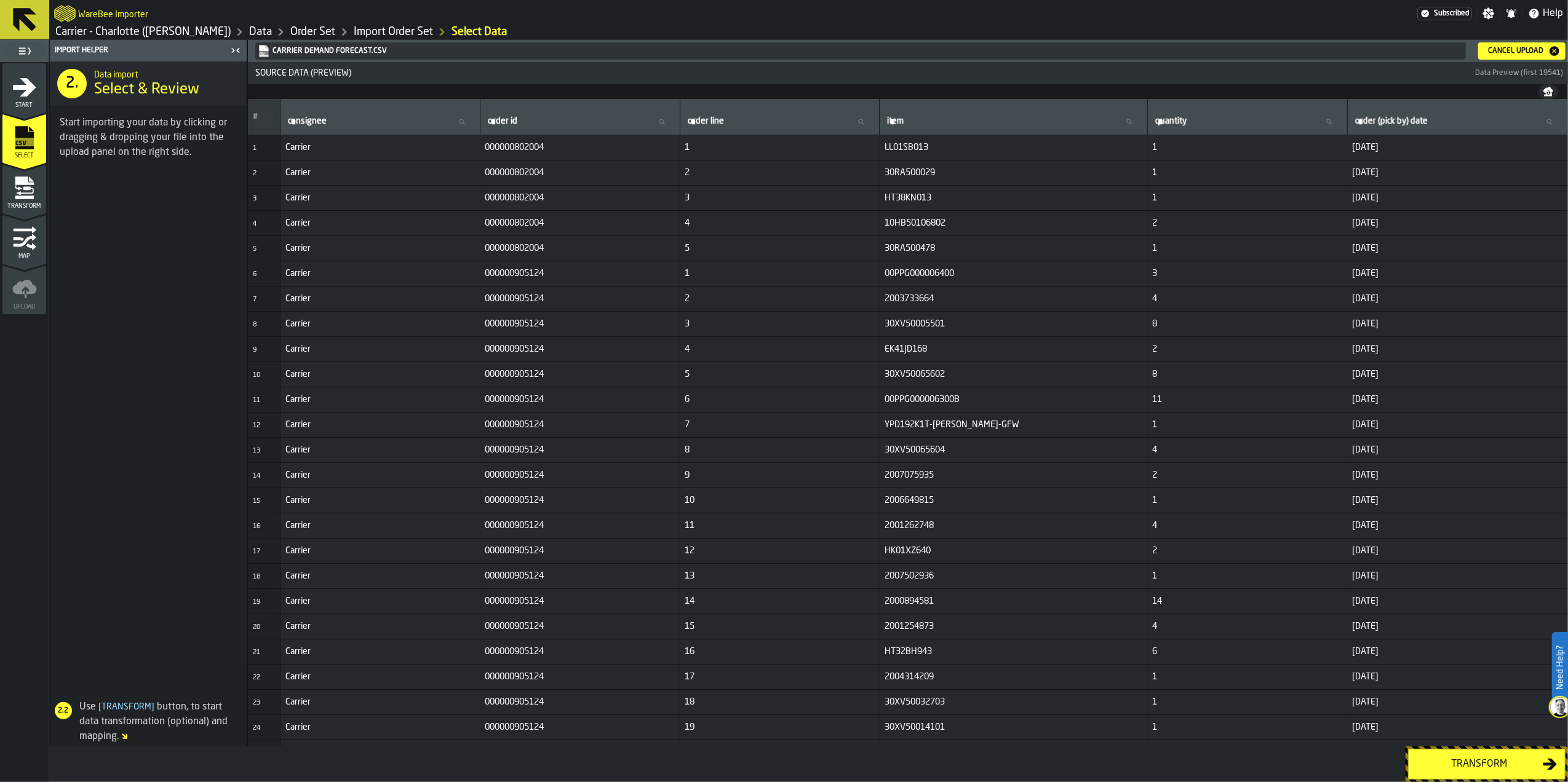
click at [1491, 55] on div "Cancel Upload" at bounding box center [1515, 51] width 65 height 9
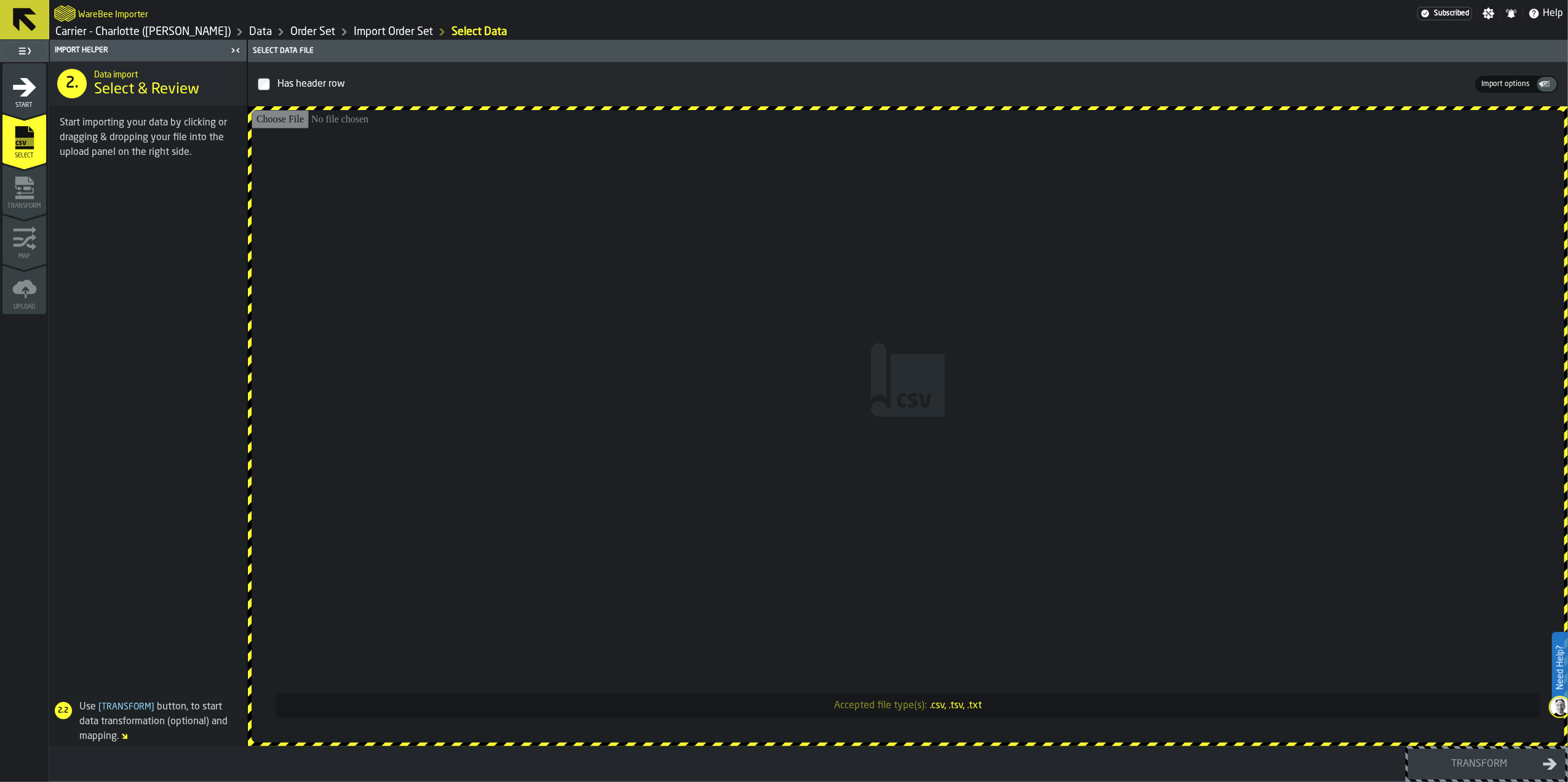
click at [973, 291] on input "Accepted file type(s): .csv, .tsv, .txt" at bounding box center [908, 426] width 1313 height 633
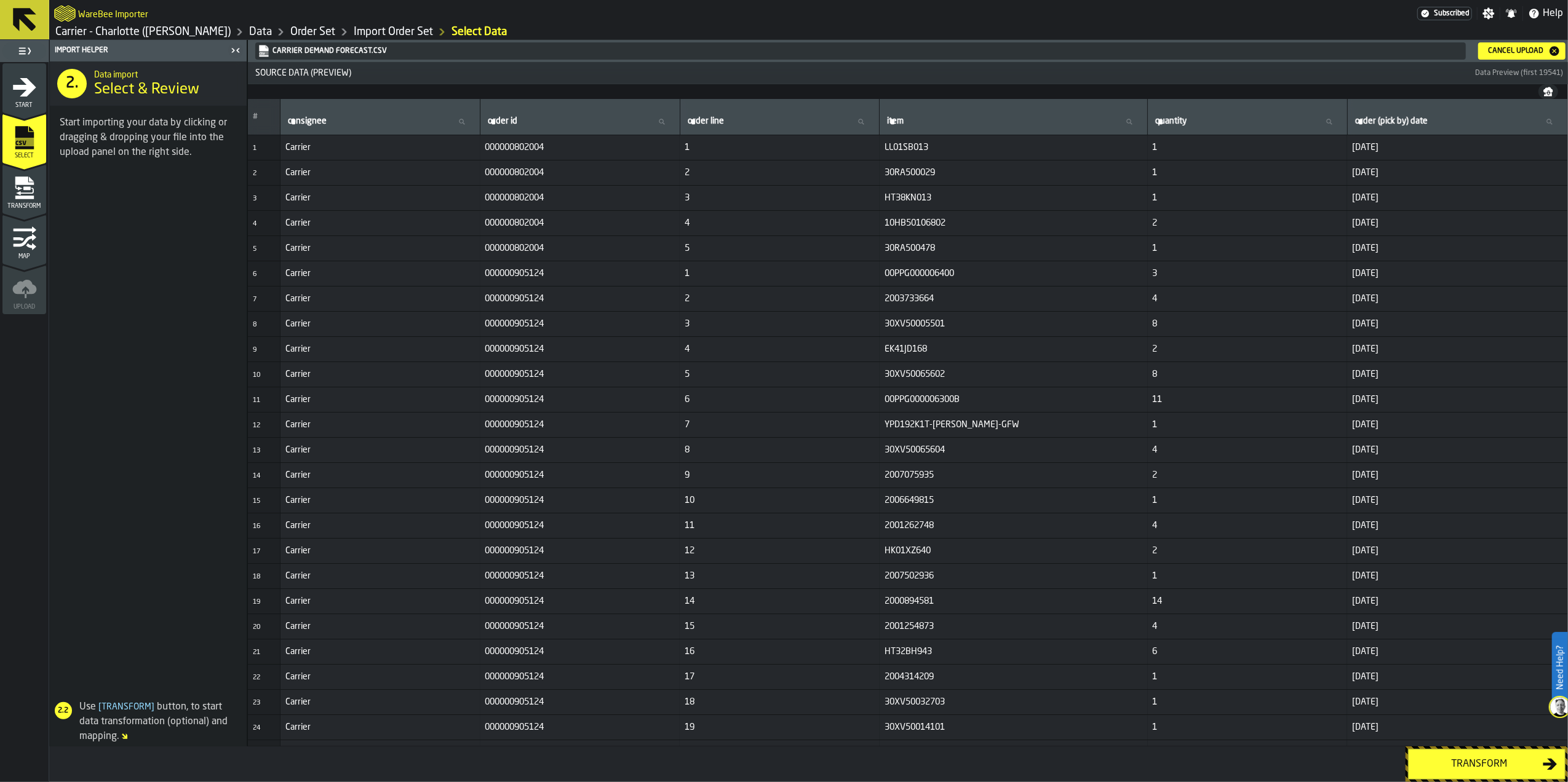
click at [1467, 759] on div "Transform" at bounding box center [1480, 764] width 127 height 15
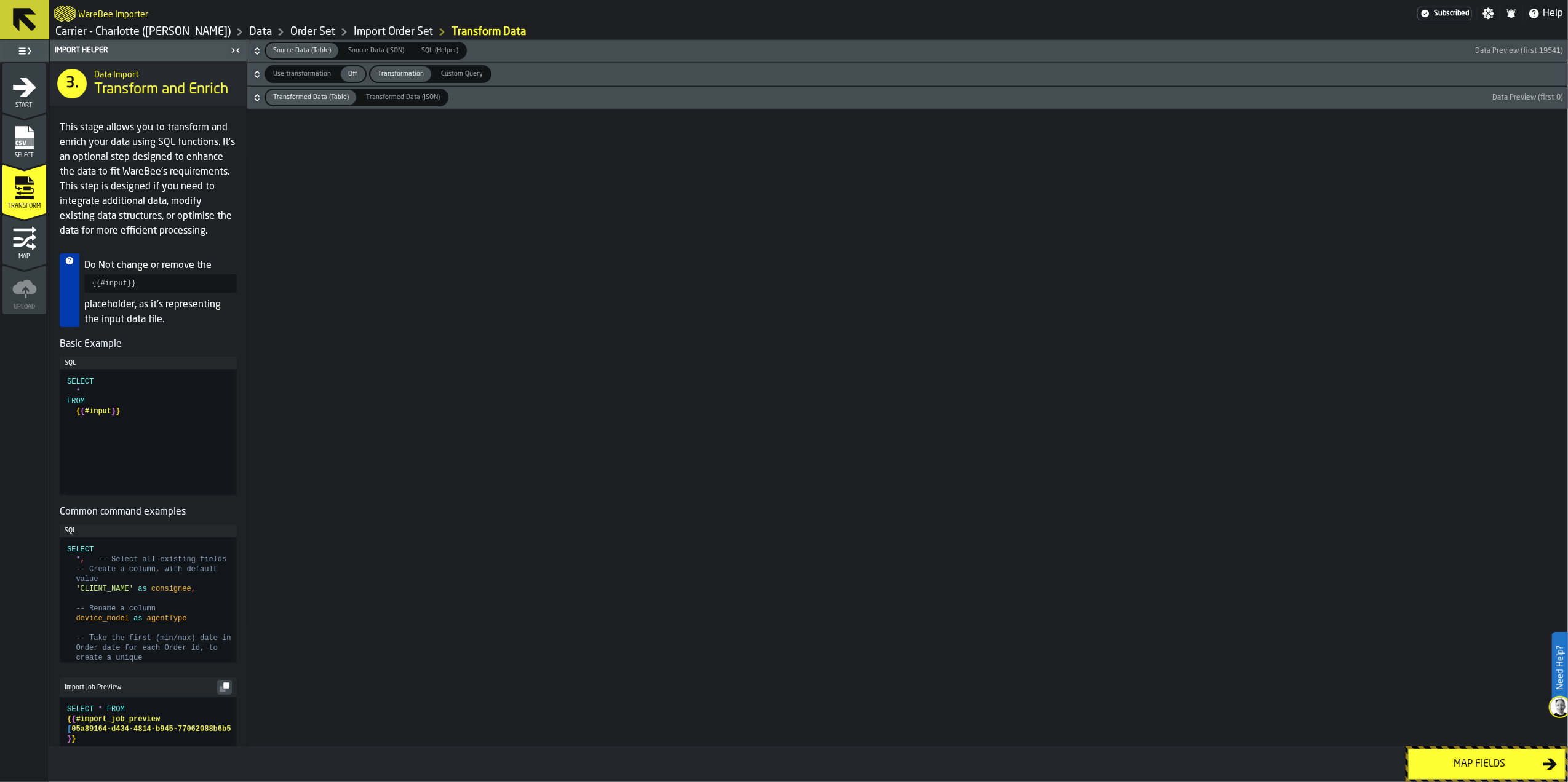
click at [1468, 758] on div "Map fields" at bounding box center [1480, 764] width 127 height 15
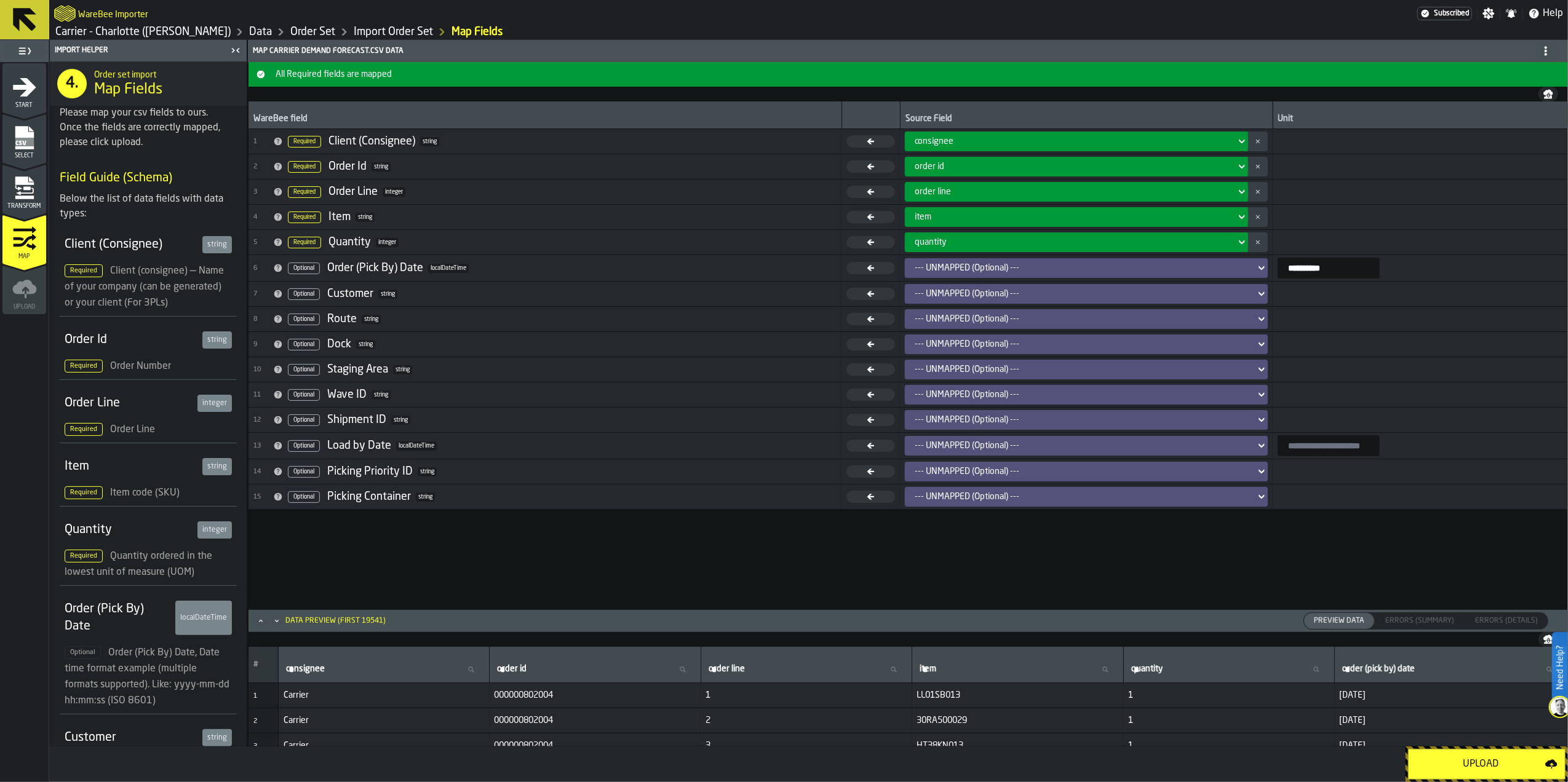
click at [1468, 758] on div "Upload" at bounding box center [1481, 764] width 129 height 15
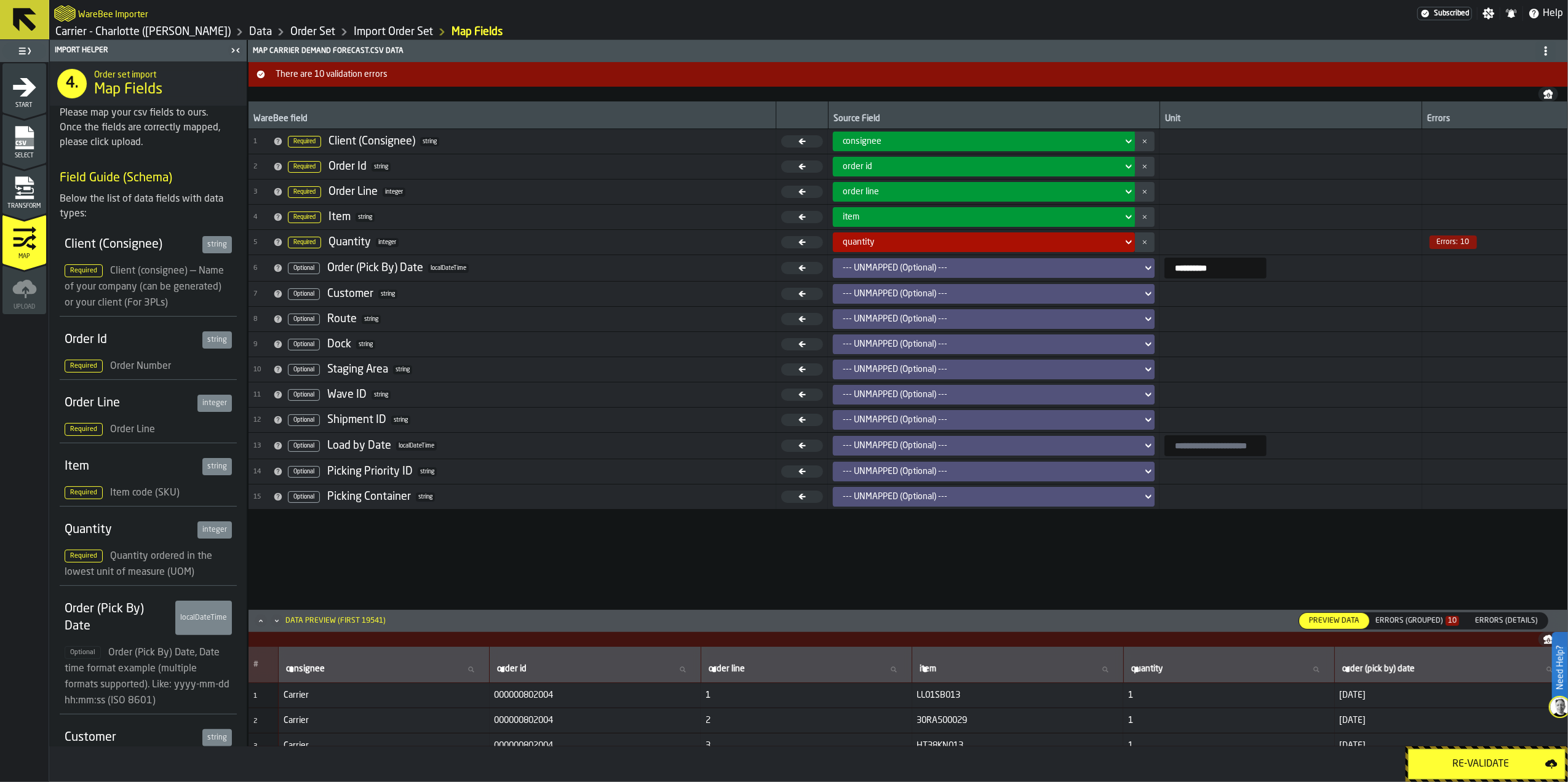
click at [1458, 618] on span "10" at bounding box center [1453, 621] width 14 height 10
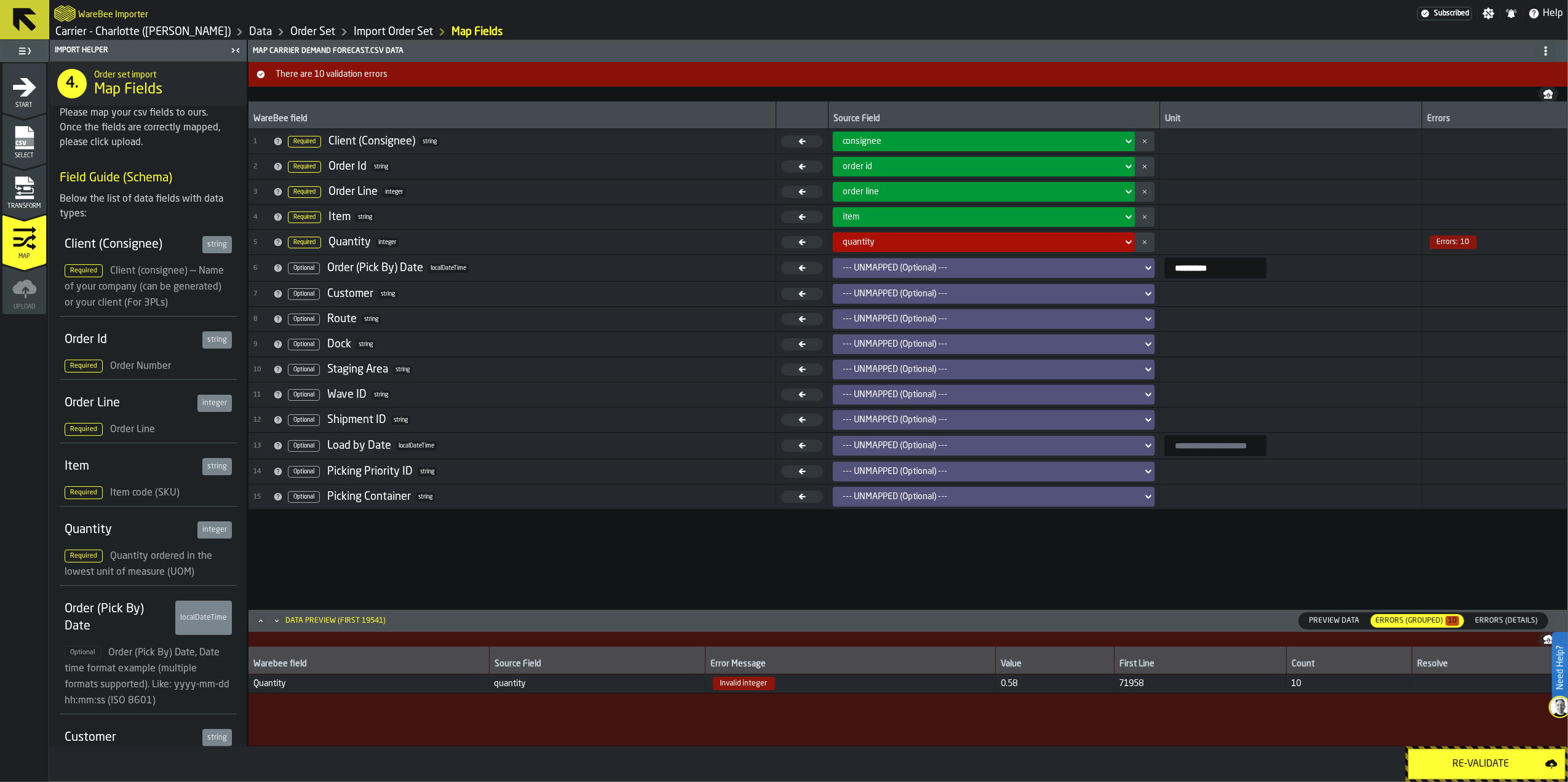
click at [1491, 615] on span "Errors (Details)" at bounding box center [1507, 621] width 73 height 11
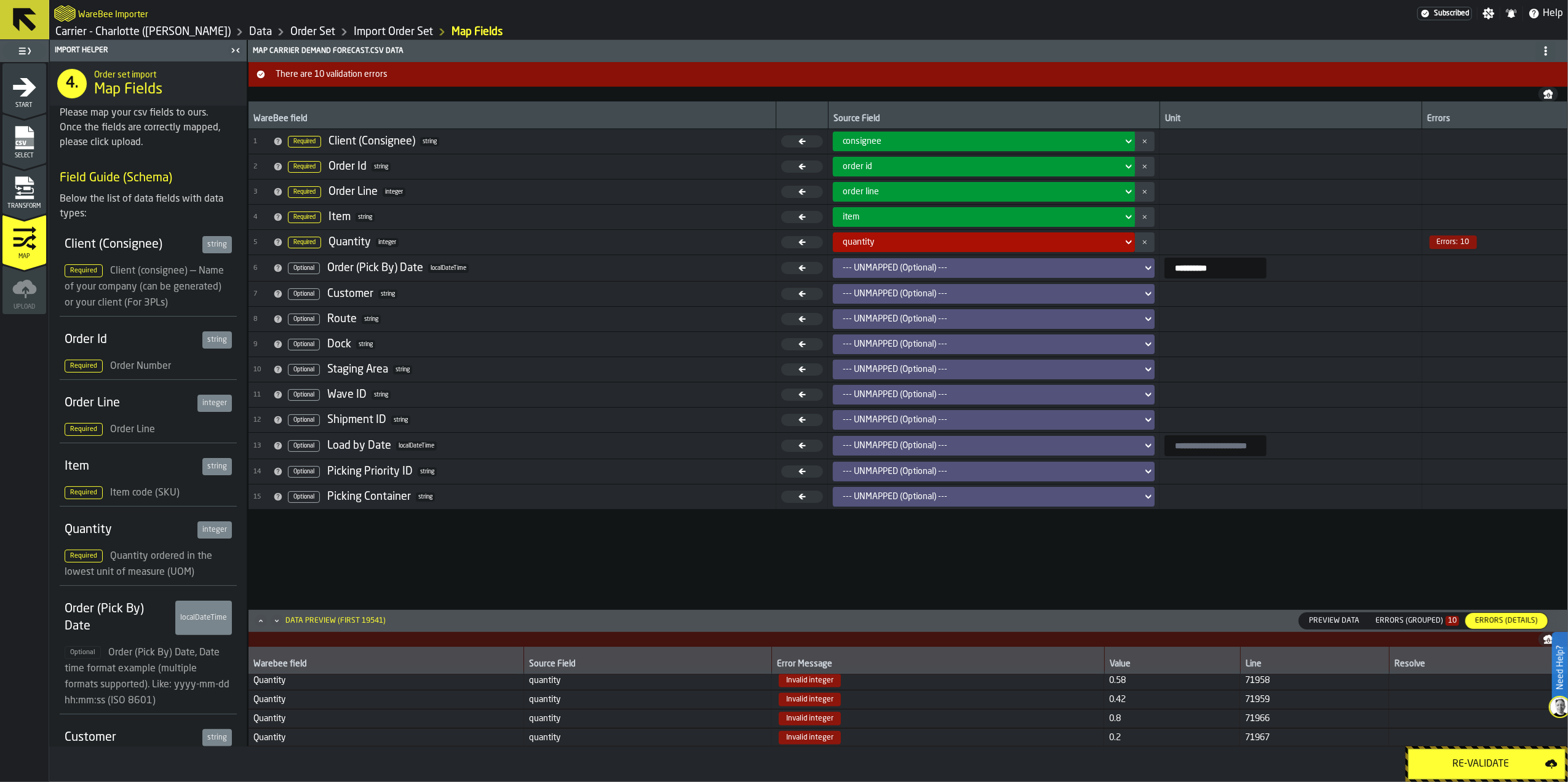
scroll to position [0, 0]
click at [1262, 583] on div "**********" at bounding box center [908, 355] width 1320 height 507
